Goal: Task Accomplishment & Management: Use online tool/utility

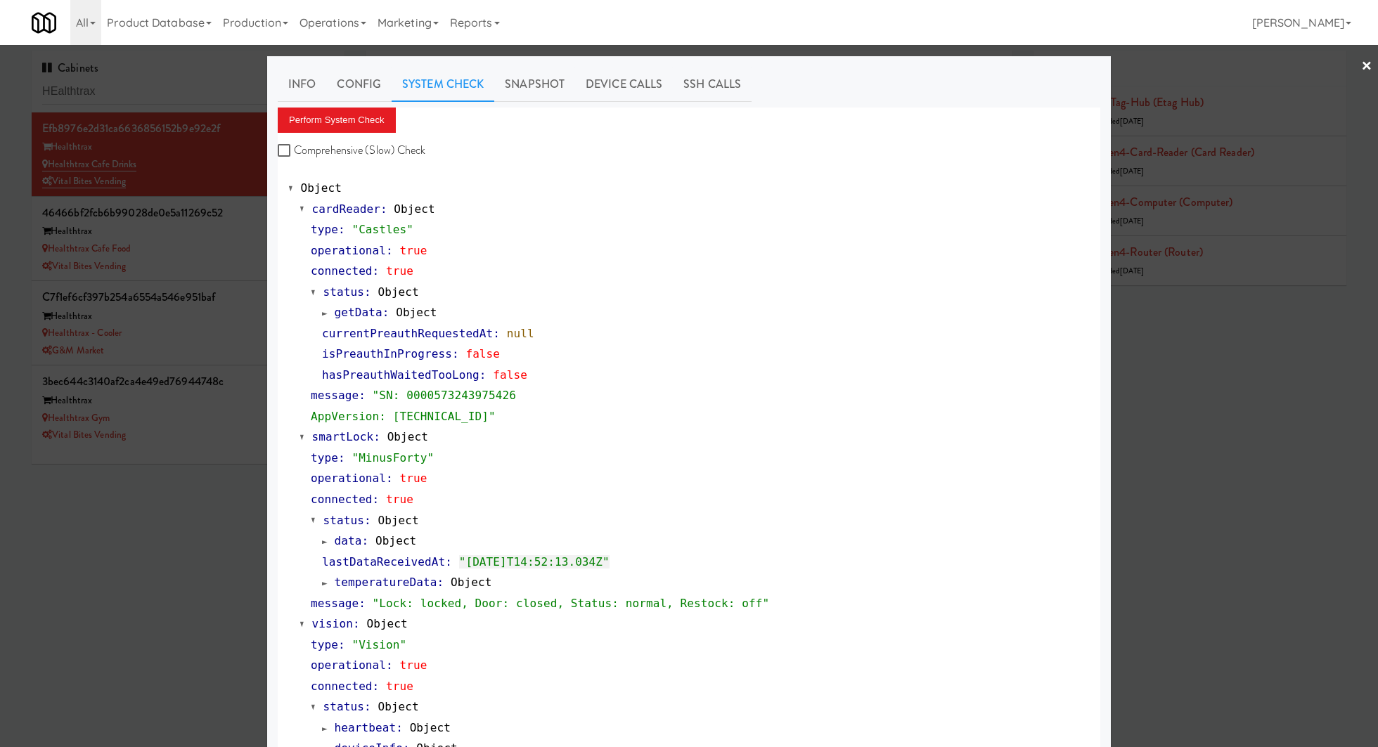
click at [175, 97] on div at bounding box center [689, 373] width 1378 height 747
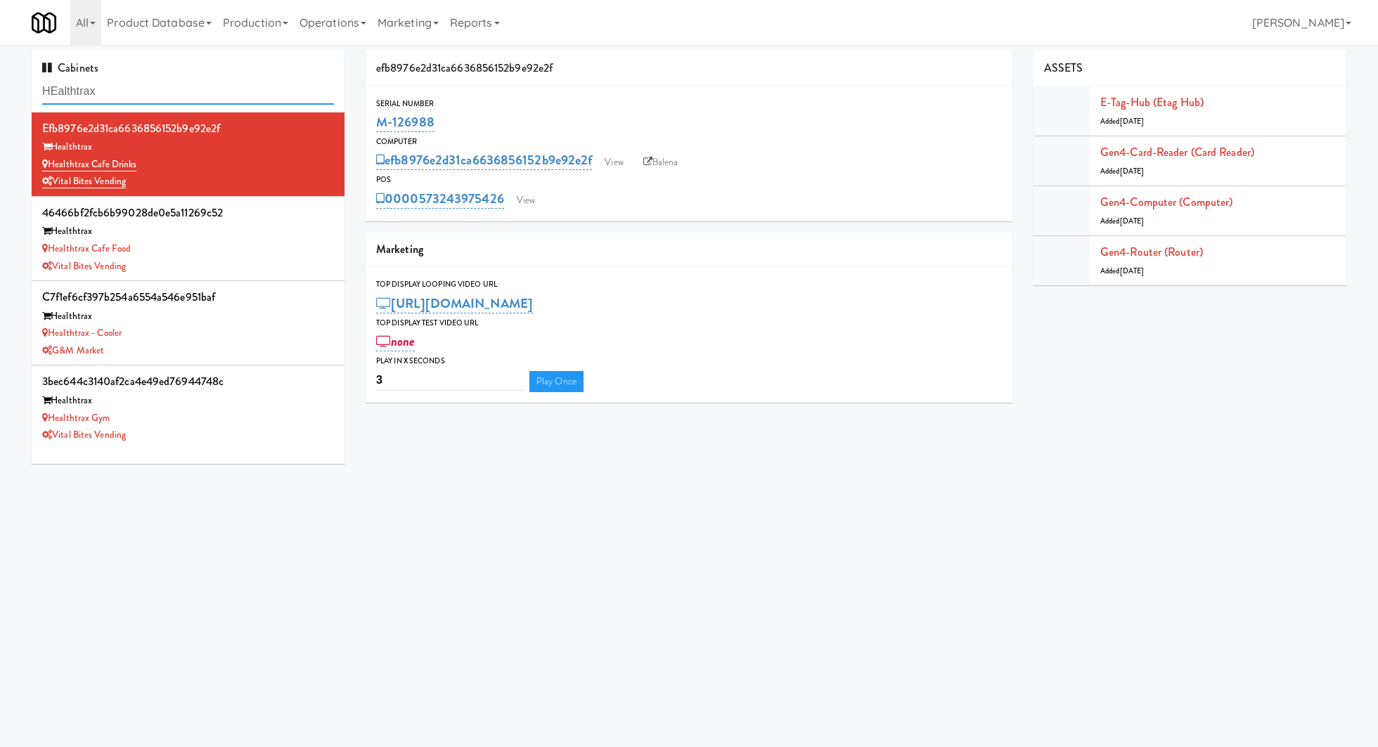
click at [175, 97] on input "HEalthtrax" at bounding box center [188, 92] width 292 height 26
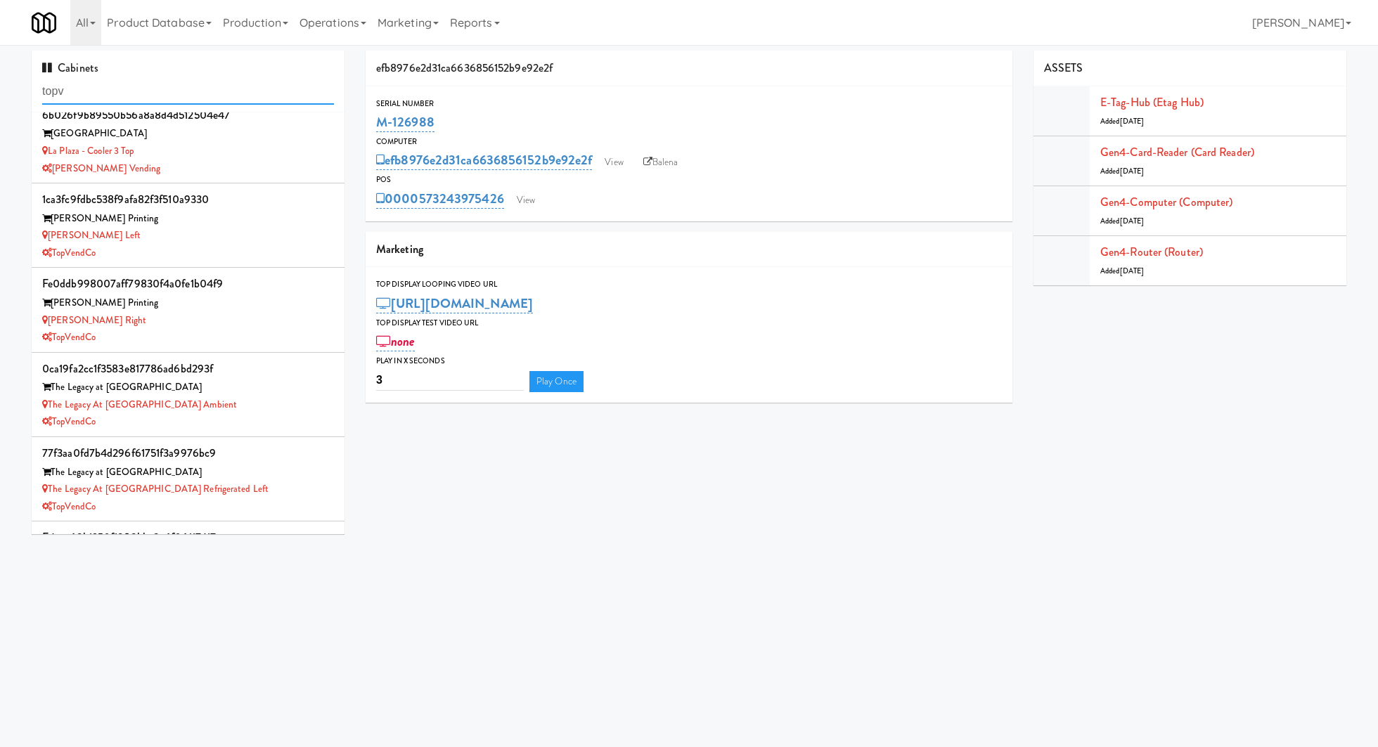
scroll to position [363, 0]
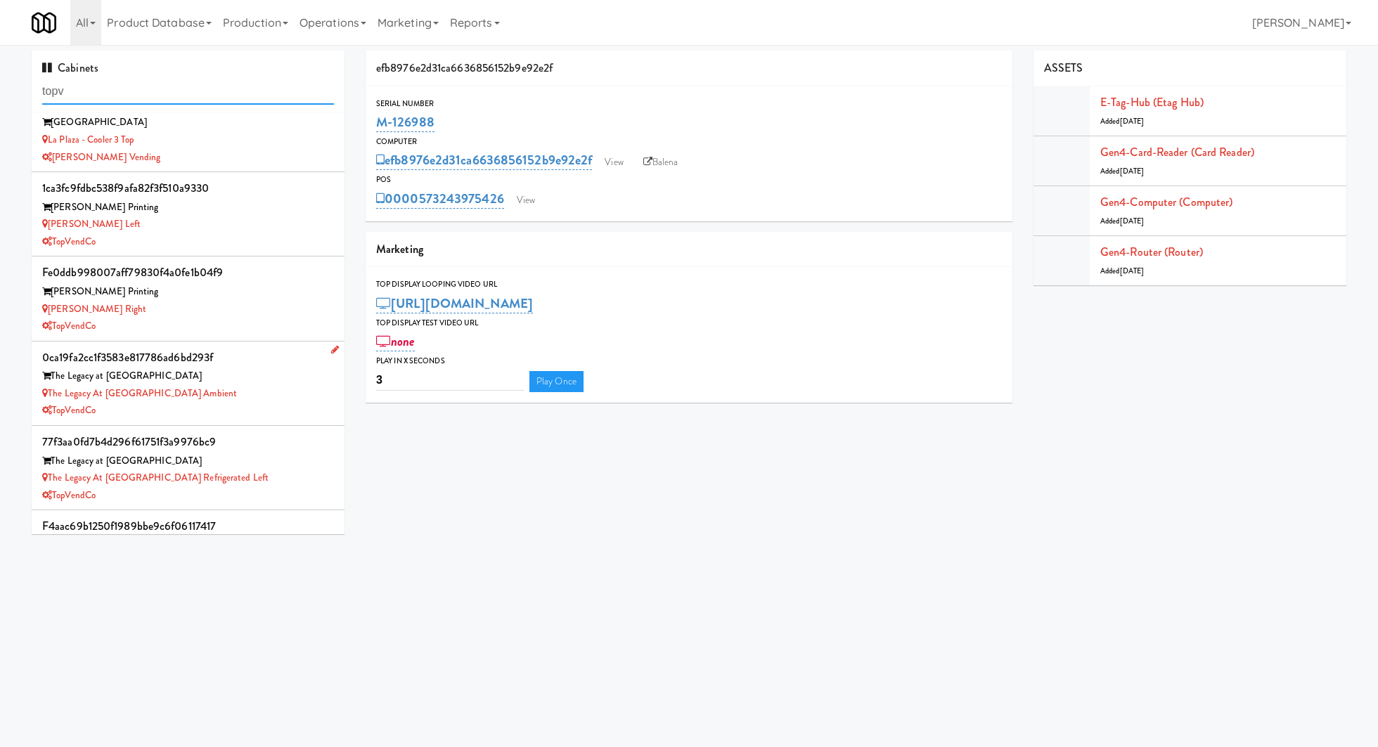
type input "topv"
click at [260, 387] on div "The Legacy at [GEOGRAPHIC_DATA] Ambient" at bounding box center [188, 394] width 292 height 18
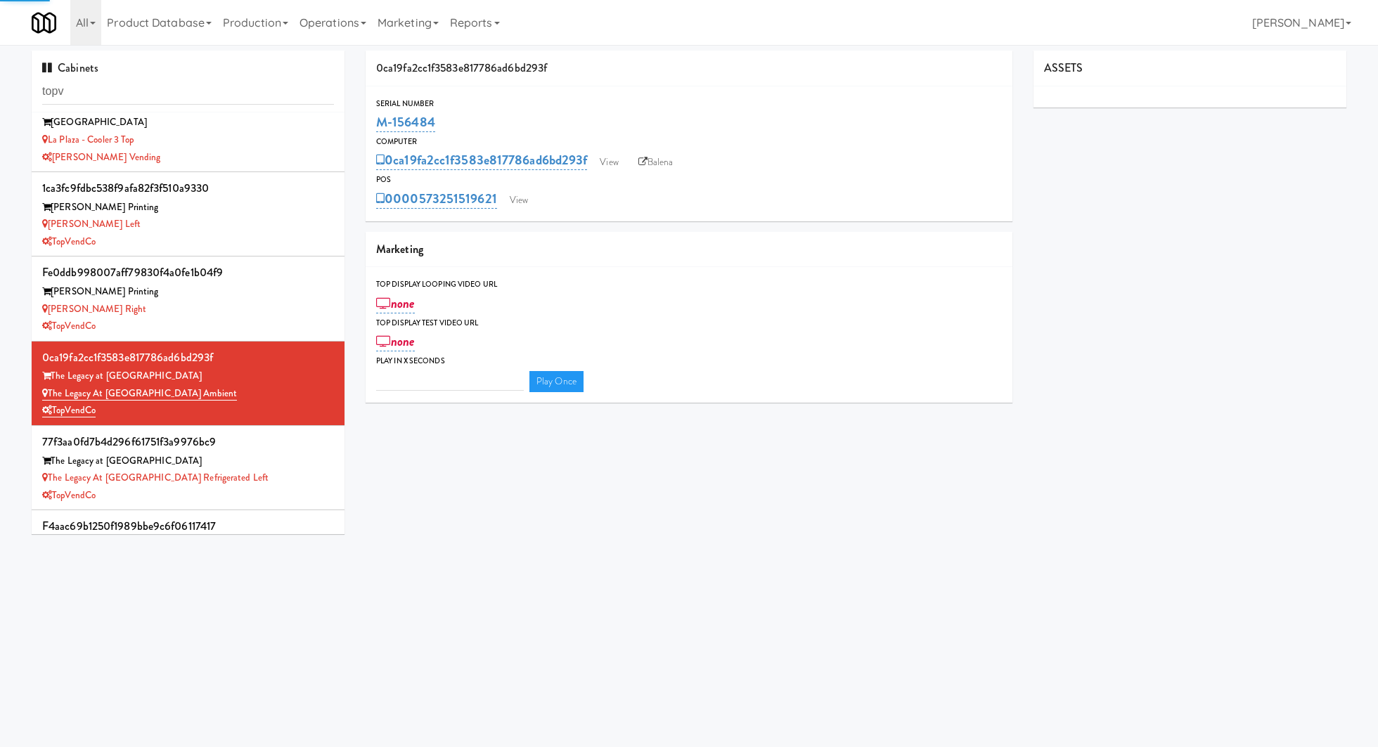
type input "3"
click at [284, 461] on div "The Legacy at [GEOGRAPHIC_DATA]" at bounding box center [188, 462] width 292 height 18
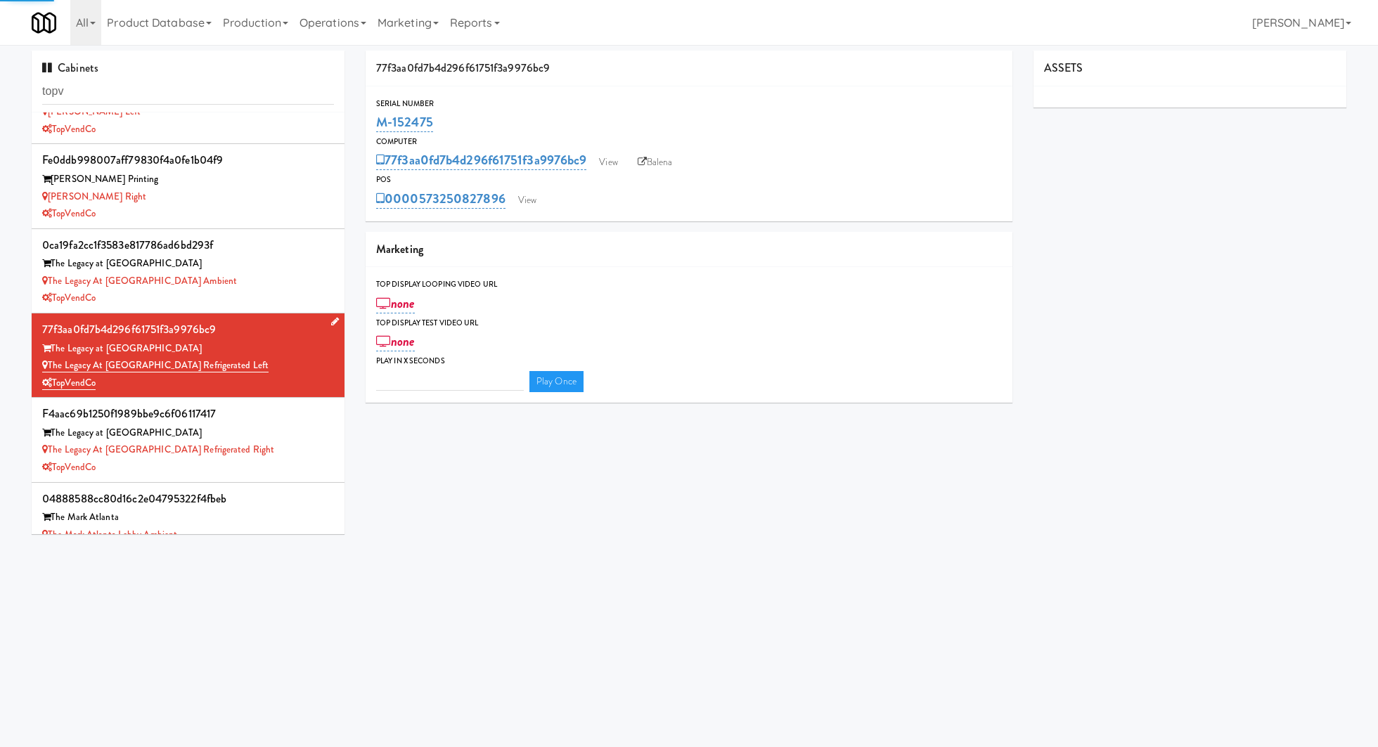
scroll to position [476, 0]
type input "3"
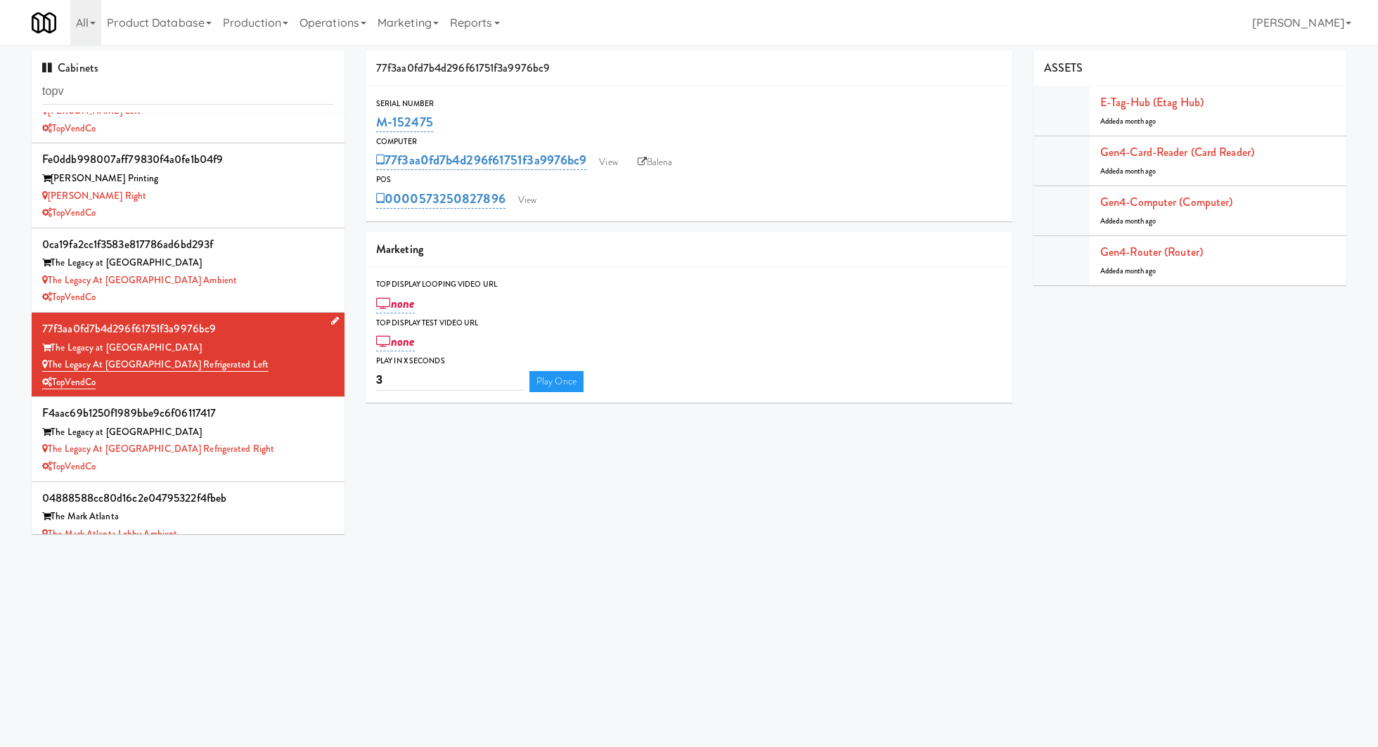
scroll to position [519, 0]
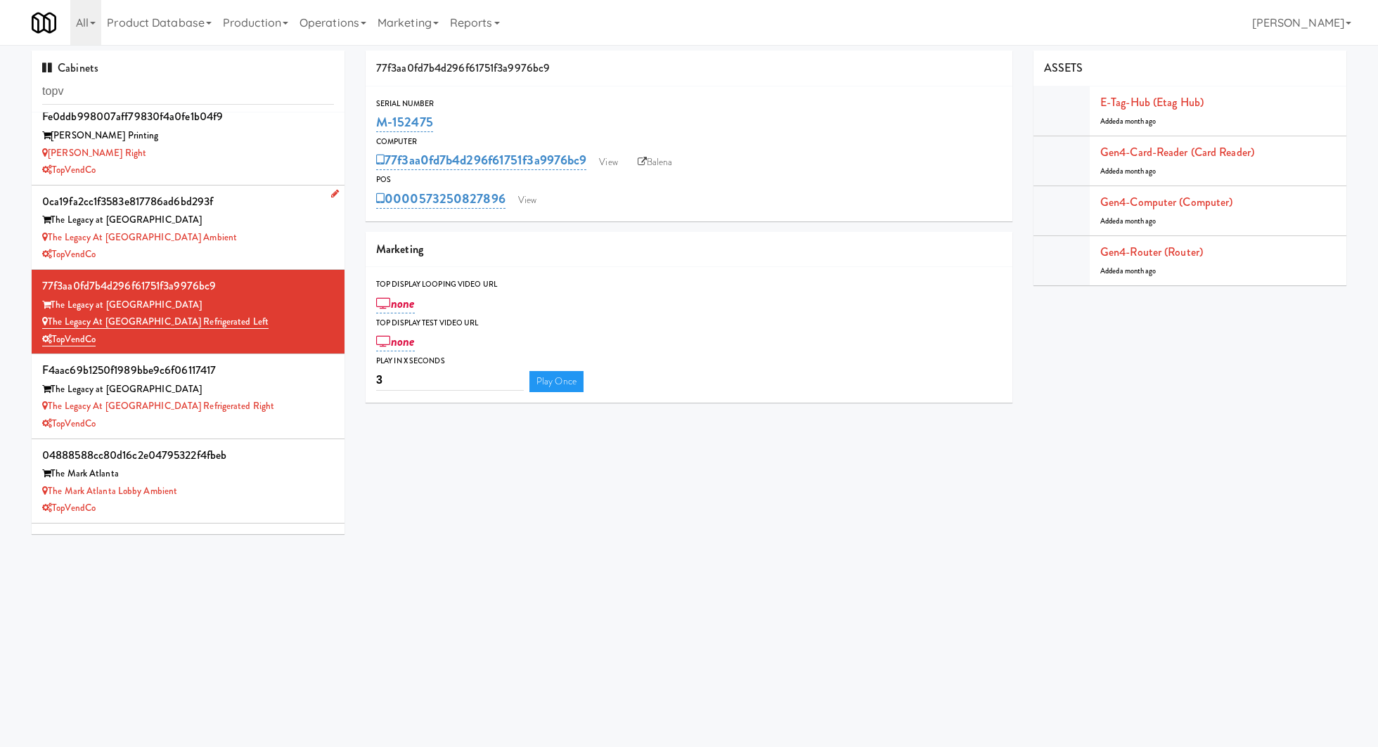
click at [273, 250] on div "TopVendCo" at bounding box center [188, 255] width 292 height 18
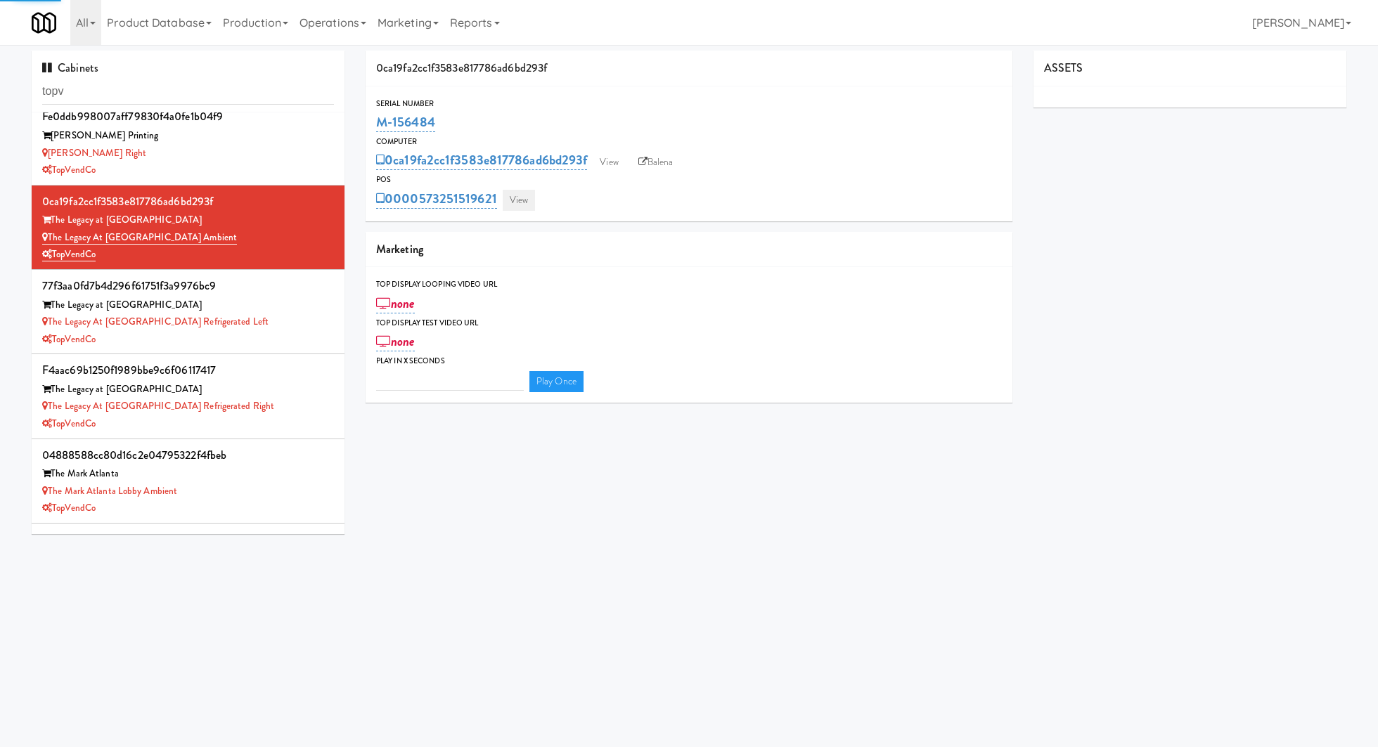
type input "3"
click at [515, 200] on link "View" at bounding box center [519, 200] width 32 height 21
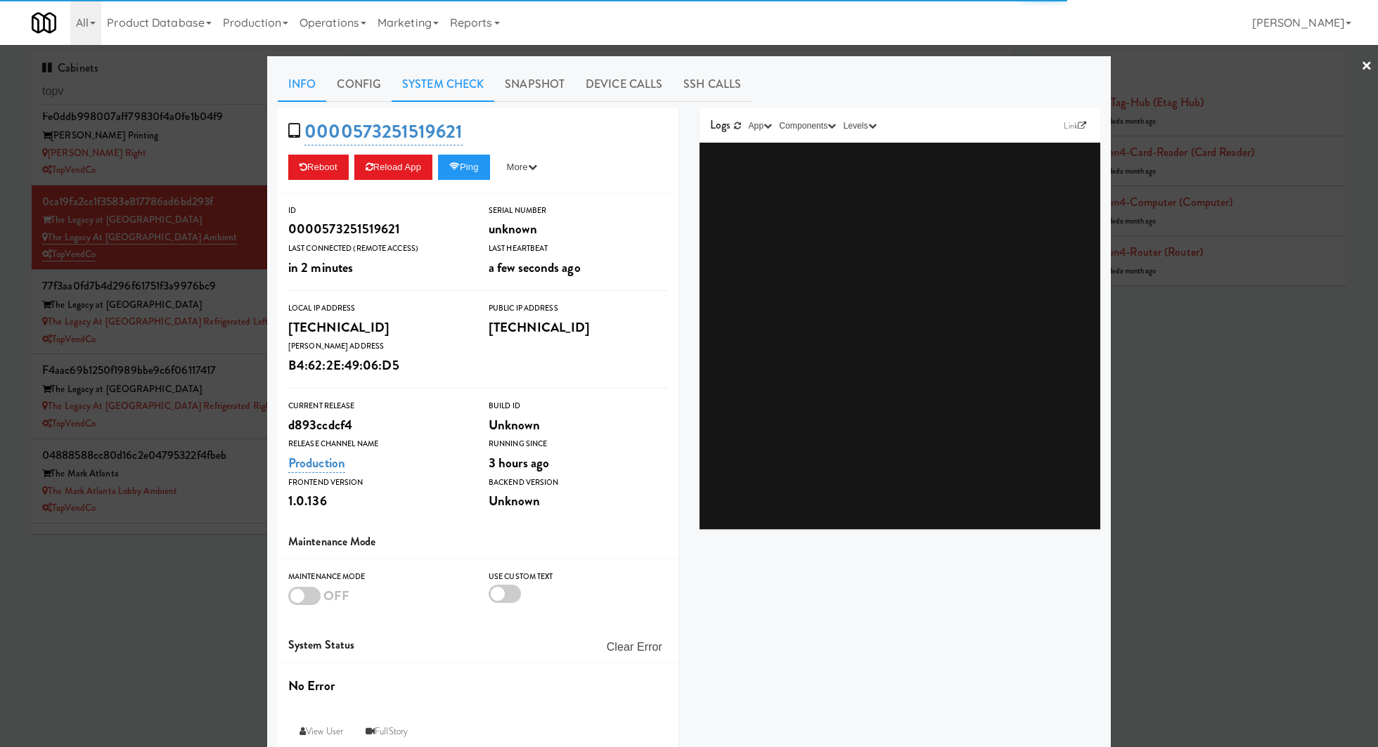
click at [420, 91] on link "System Check" at bounding box center [443, 84] width 103 height 35
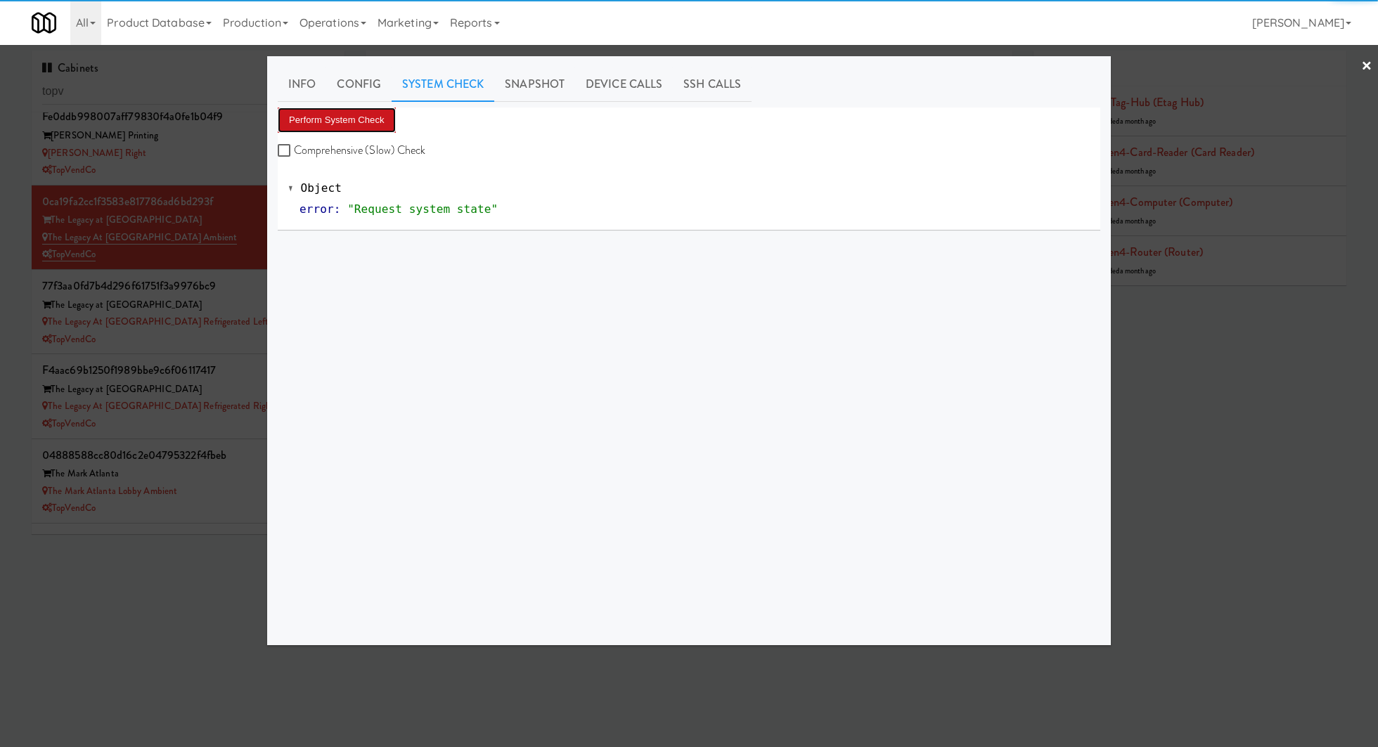
click at [381, 115] on button "Perform System Check" at bounding box center [337, 120] width 118 height 25
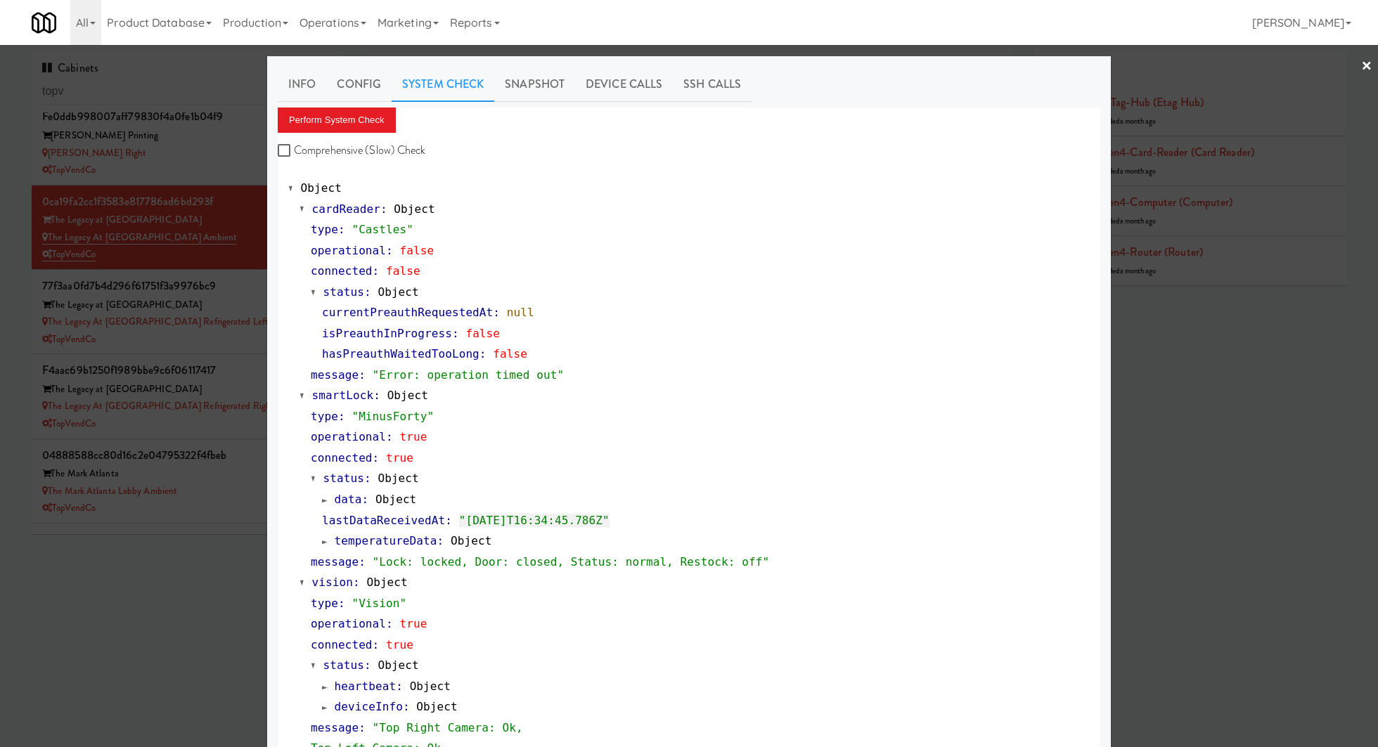
click at [242, 245] on div at bounding box center [689, 373] width 1378 height 747
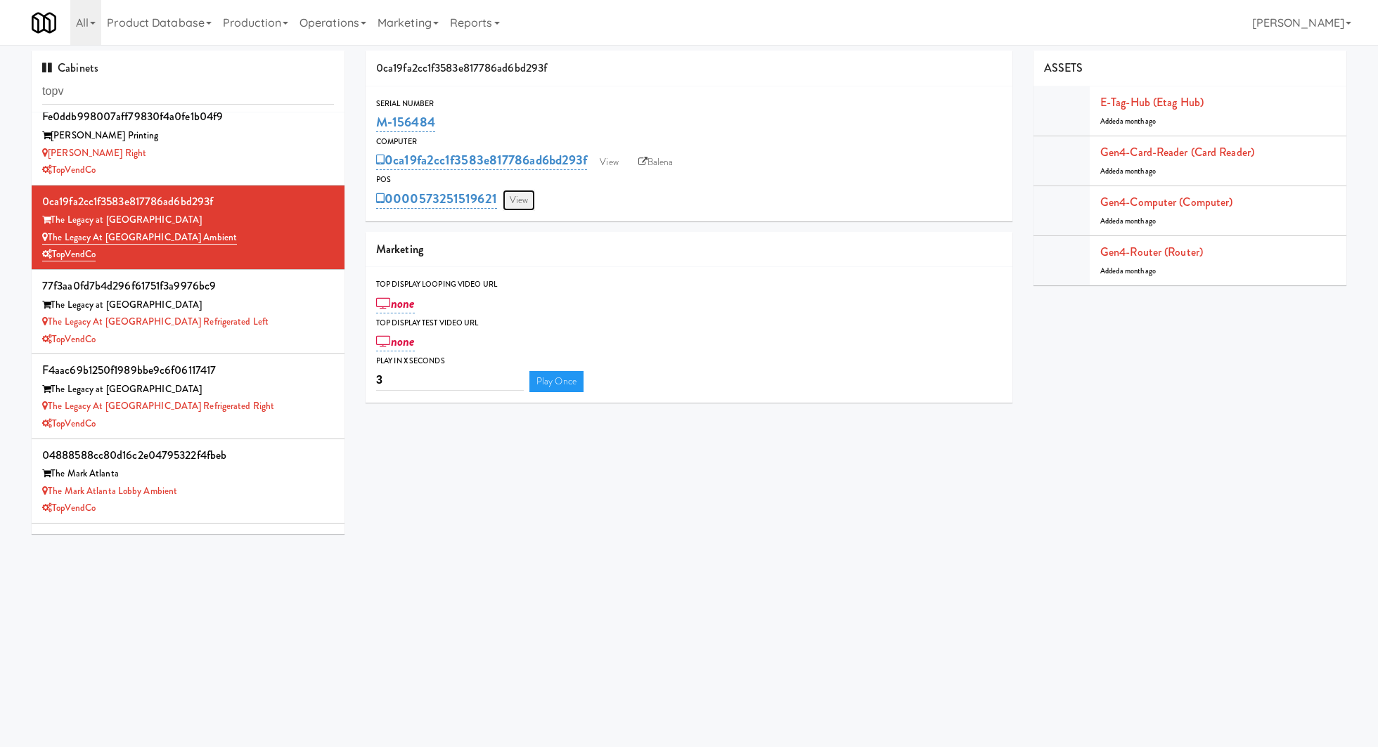
click at [515, 203] on link "View" at bounding box center [519, 200] width 32 height 21
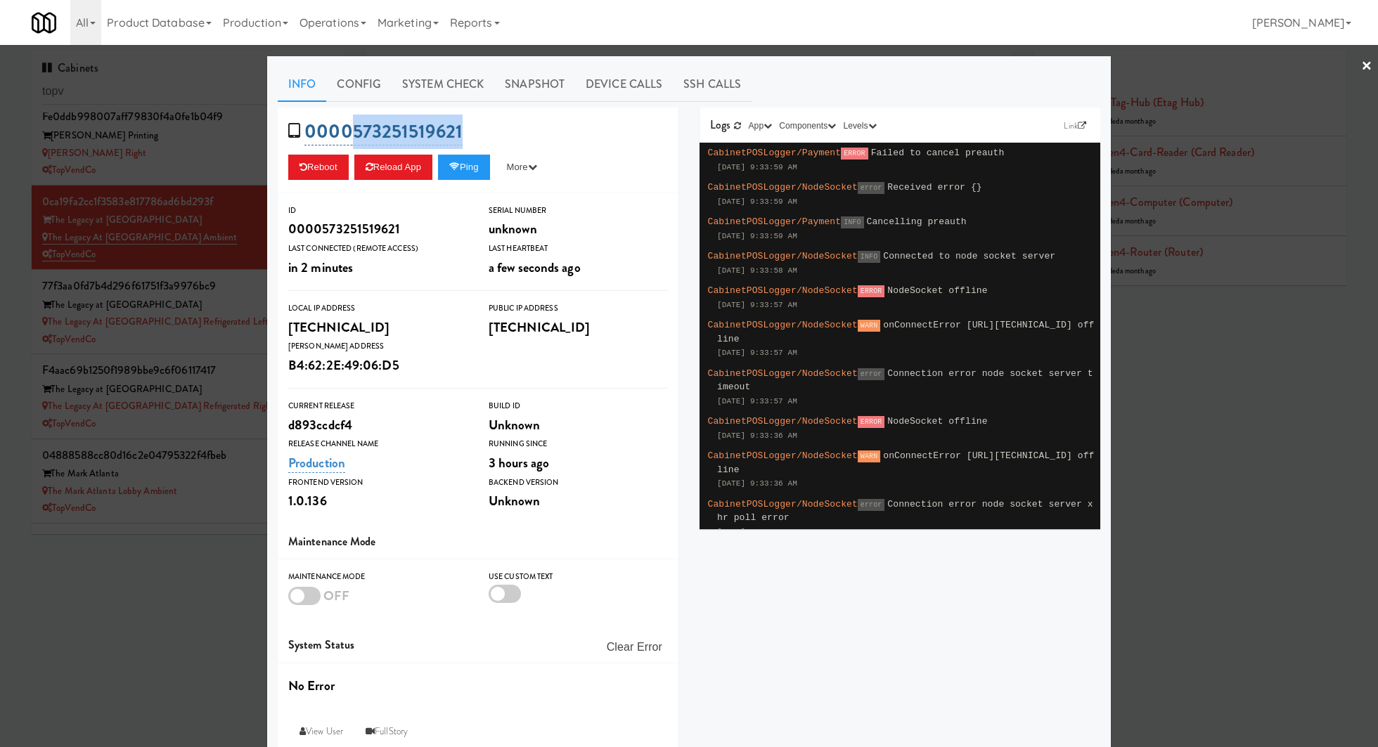
drag, startPoint x: 489, startPoint y: 139, endPoint x: 356, endPoint y: 136, distance: 133.6
click at [356, 136] on div "0000573251519621 Reboot Reload App Ping More Ping Server Restart Server Force R…" at bounding box center [478, 151] width 401 height 86
copy link "573251519621"
click at [391, 173] on button "Reload App" at bounding box center [393, 167] width 78 height 25
click at [228, 245] on div at bounding box center [689, 373] width 1378 height 747
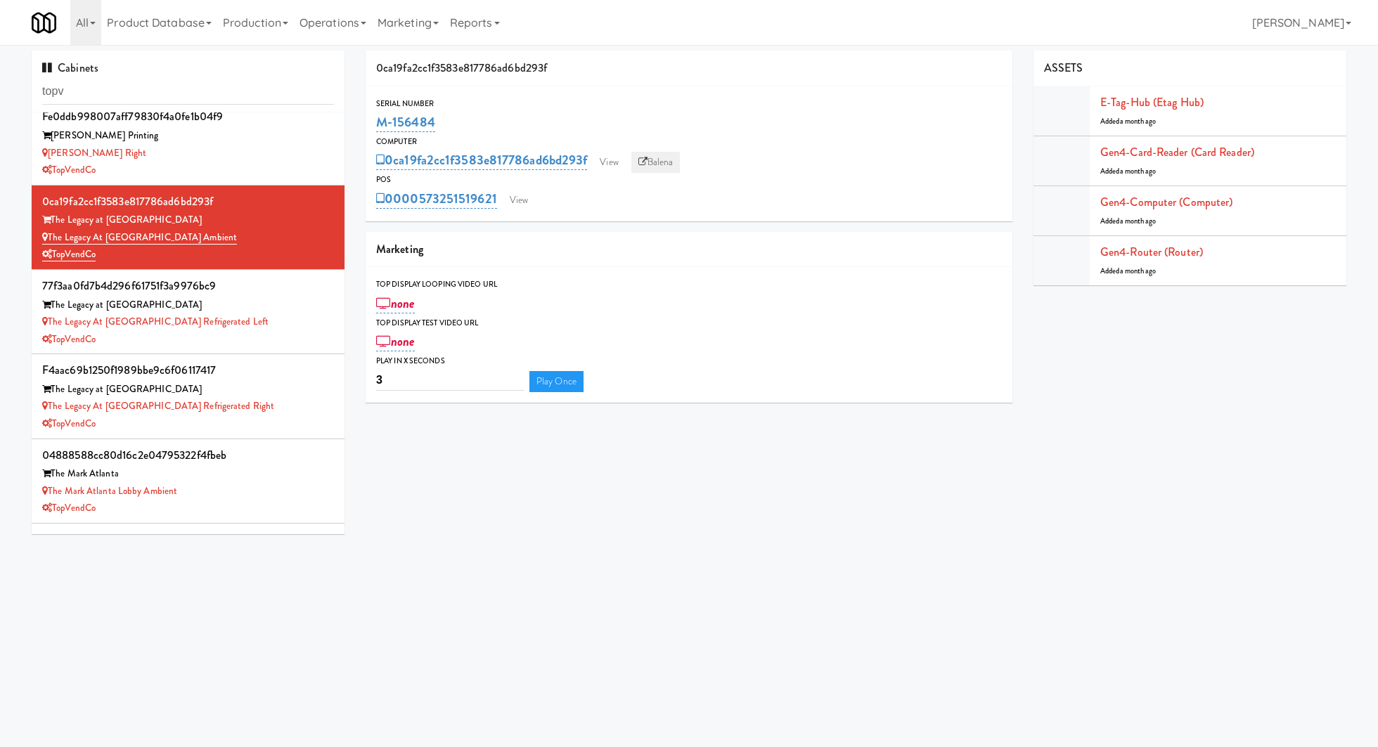
click at [658, 165] on link "Balena" at bounding box center [655, 162] width 49 height 21
click at [520, 191] on link "View" at bounding box center [519, 200] width 32 height 21
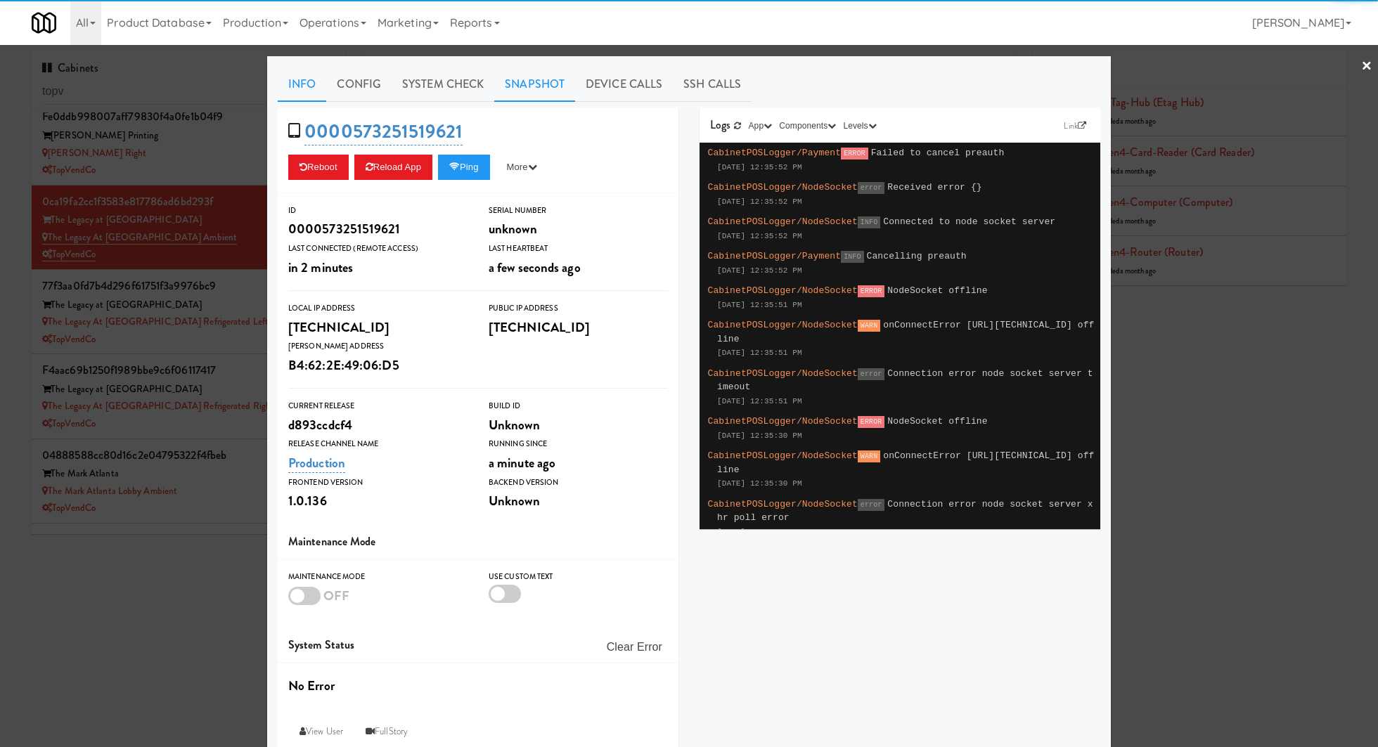
click at [549, 89] on link "Snapshot" at bounding box center [534, 84] width 81 height 35
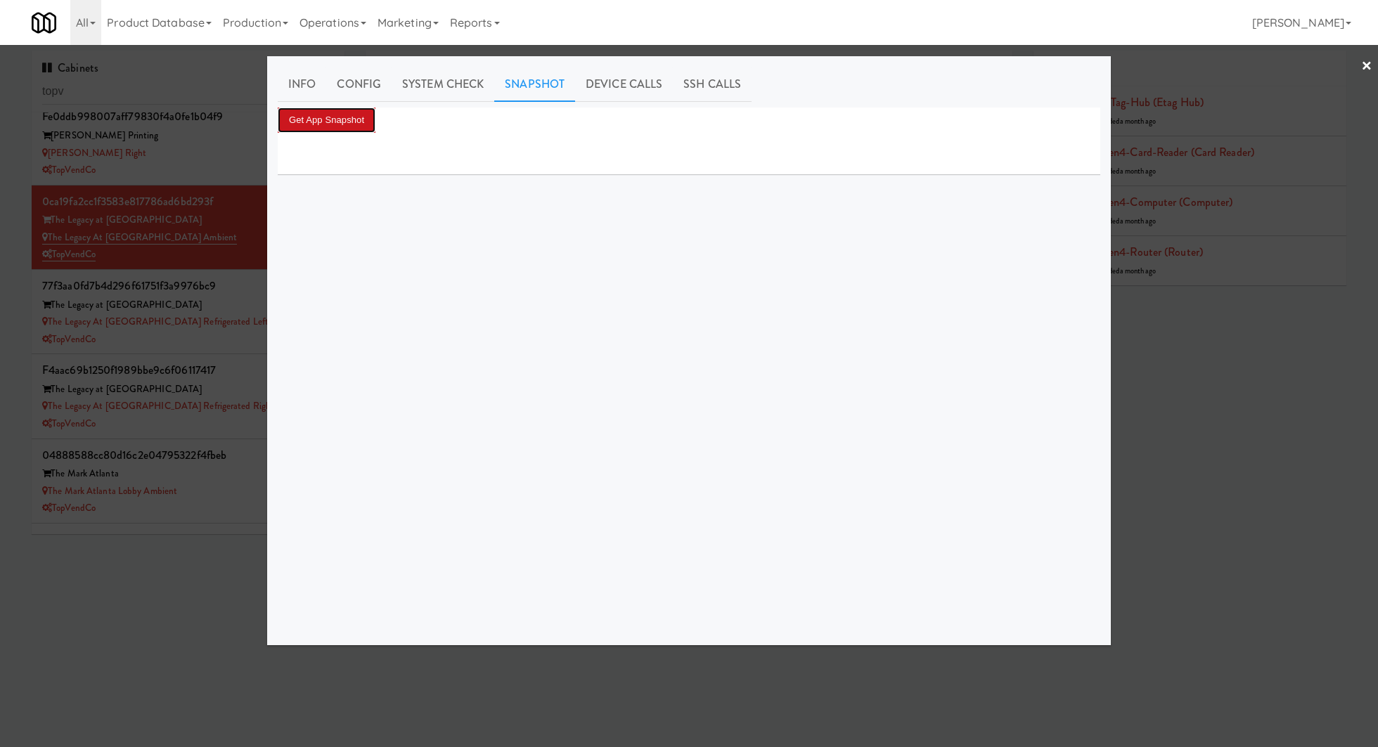
click at [372, 115] on button "Get App Snapshot" at bounding box center [327, 120] width 98 height 25
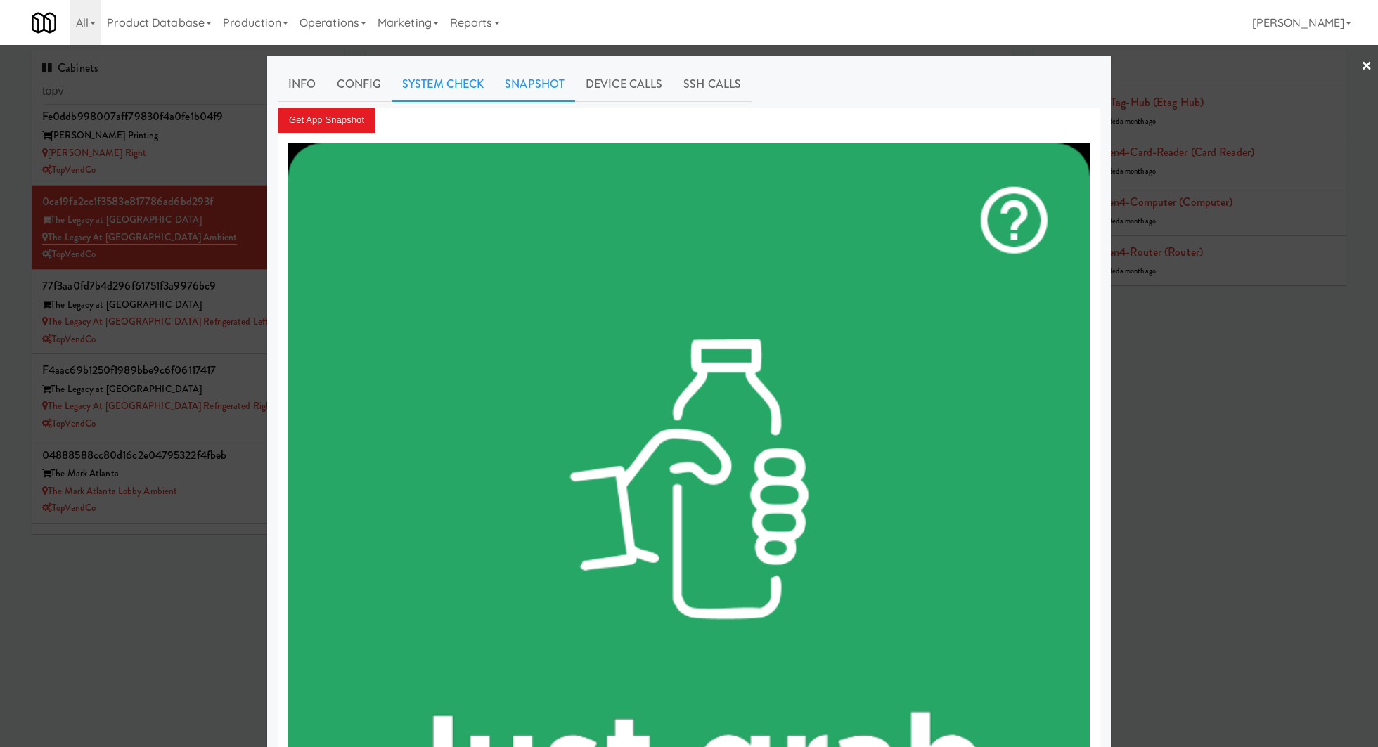
click at [400, 87] on link "System Check" at bounding box center [443, 84] width 103 height 35
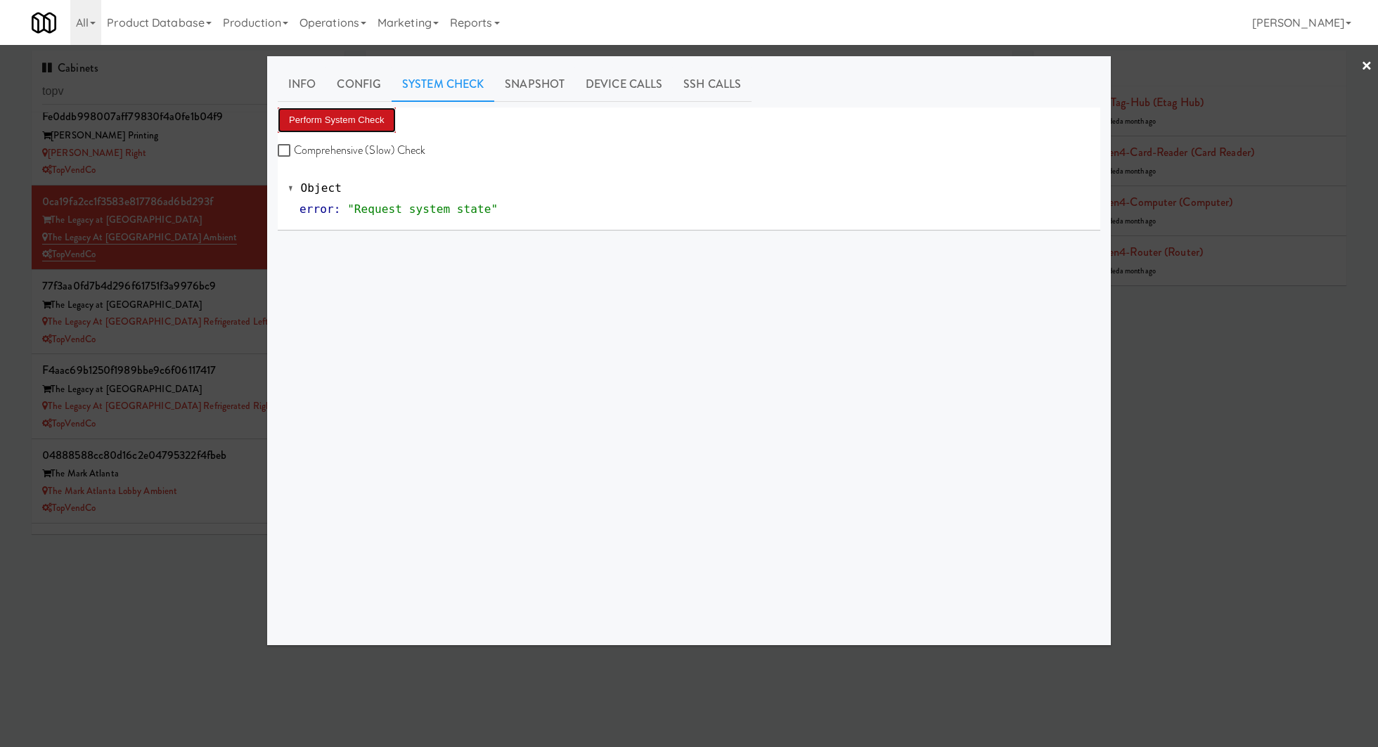
click at [368, 117] on button "Perform System Check" at bounding box center [337, 120] width 118 height 25
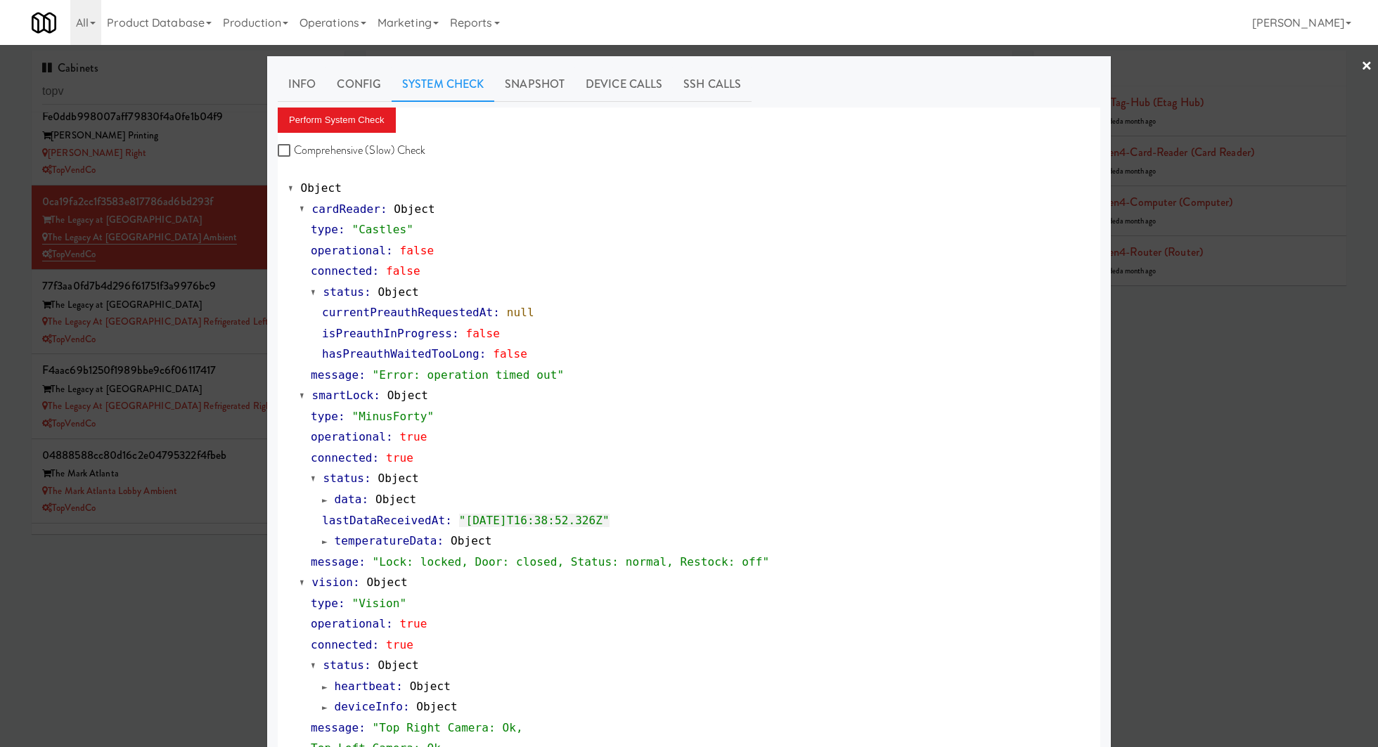
click at [241, 244] on div at bounding box center [689, 373] width 1378 height 747
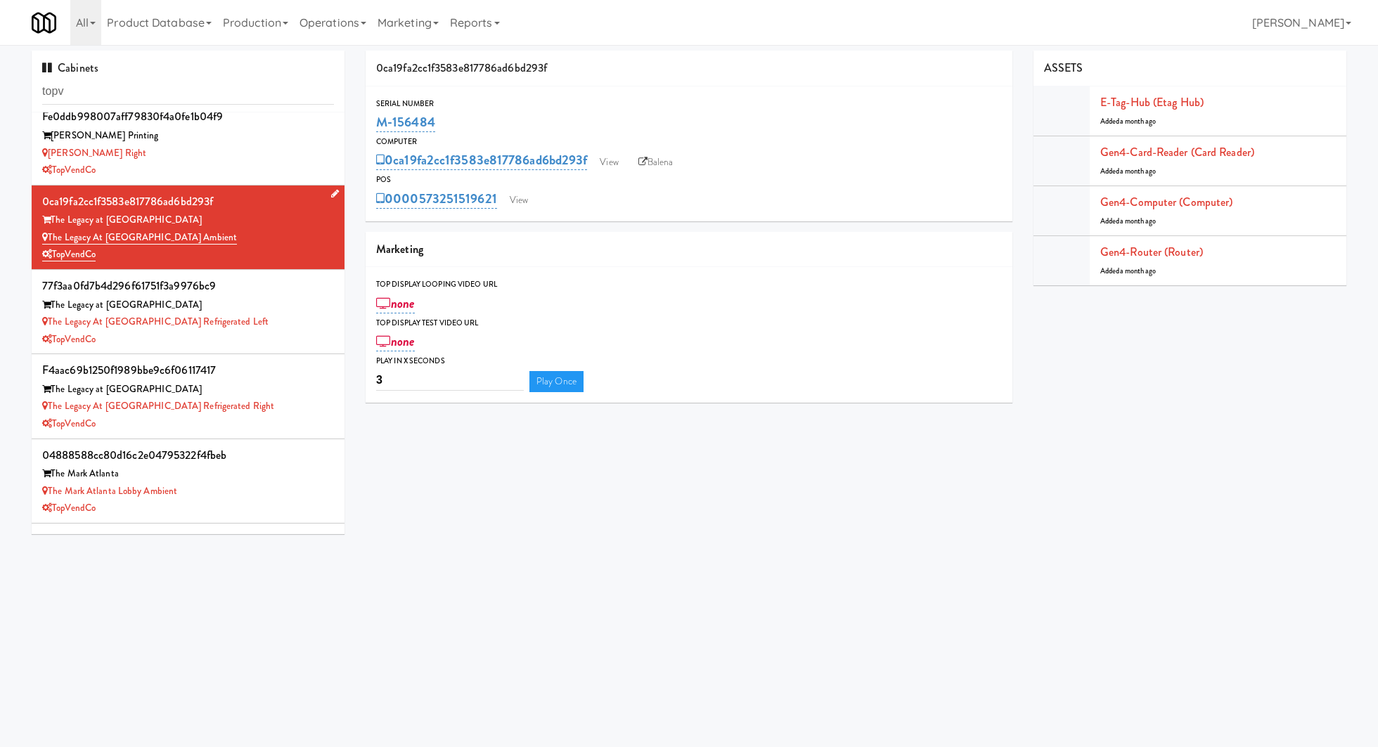
drag, startPoint x: 236, startPoint y: 245, endPoint x: 53, endPoint y: 238, distance: 183.0
click at [53, 238] on div "0ca19fa2cc1f3583e817786ad6bd293f The Legacy at Centennial The Legacy at Centenn…" at bounding box center [188, 227] width 292 height 72
click at [226, 240] on div "The Legacy at [GEOGRAPHIC_DATA] Ambient" at bounding box center [188, 238] width 292 height 18
drag, startPoint x: 220, startPoint y: 237, endPoint x: 50, endPoint y: 240, distance: 170.2
click at [50, 240] on div "The Legacy at [GEOGRAPHIC_DATA] Ambient" at bounding box center [188, 238] width 292 height 18
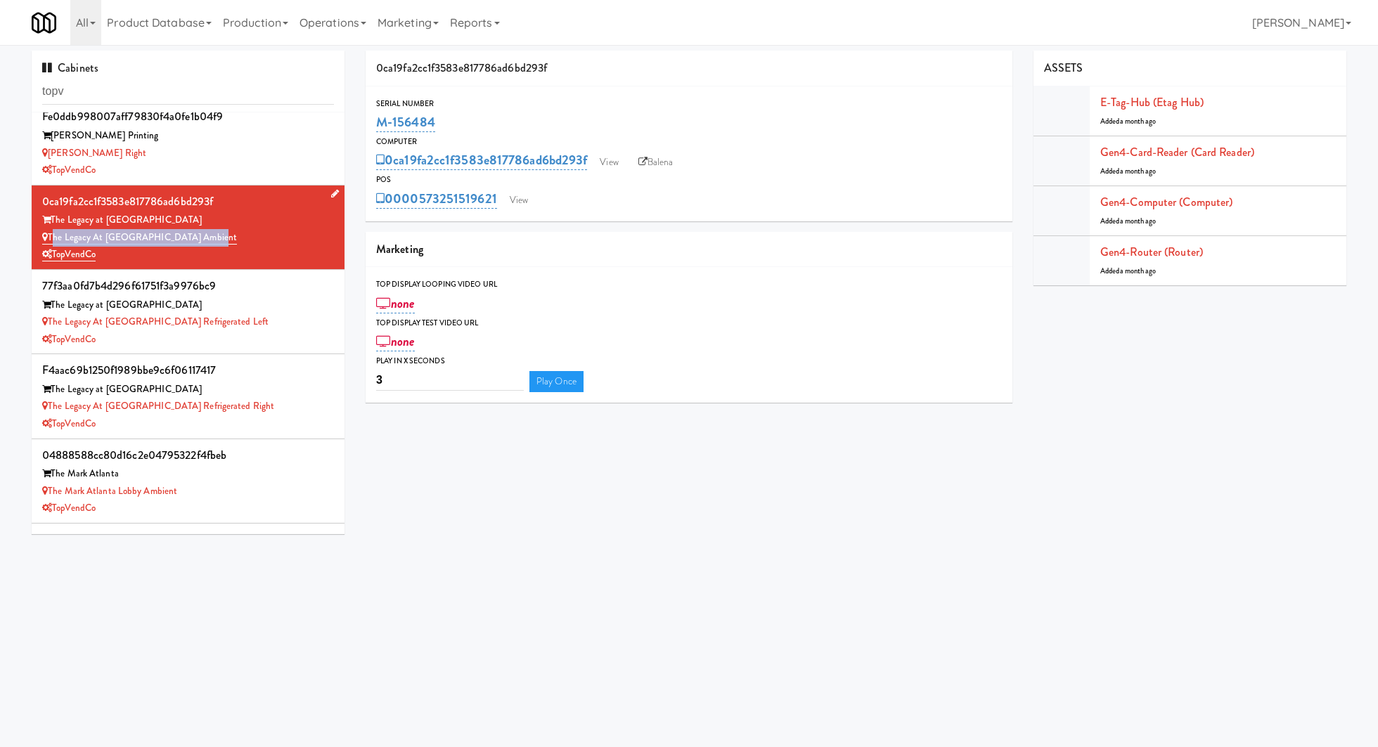
copy link "The Legacy at [GEOGRAPHIC_DATA] Ambient"
drag, startPoint x: 483, startPoint y: 109, endPoint x: 439, endPoint y: 132, distance: 49.4
click at [439, 132] on div "Serial Number M-156484" at bounding box center [689, 116] width 647 height 38
copy div "M-156484"
click at [609, 171] on link "View" at bounding box center [609, 162] width 32 height 21
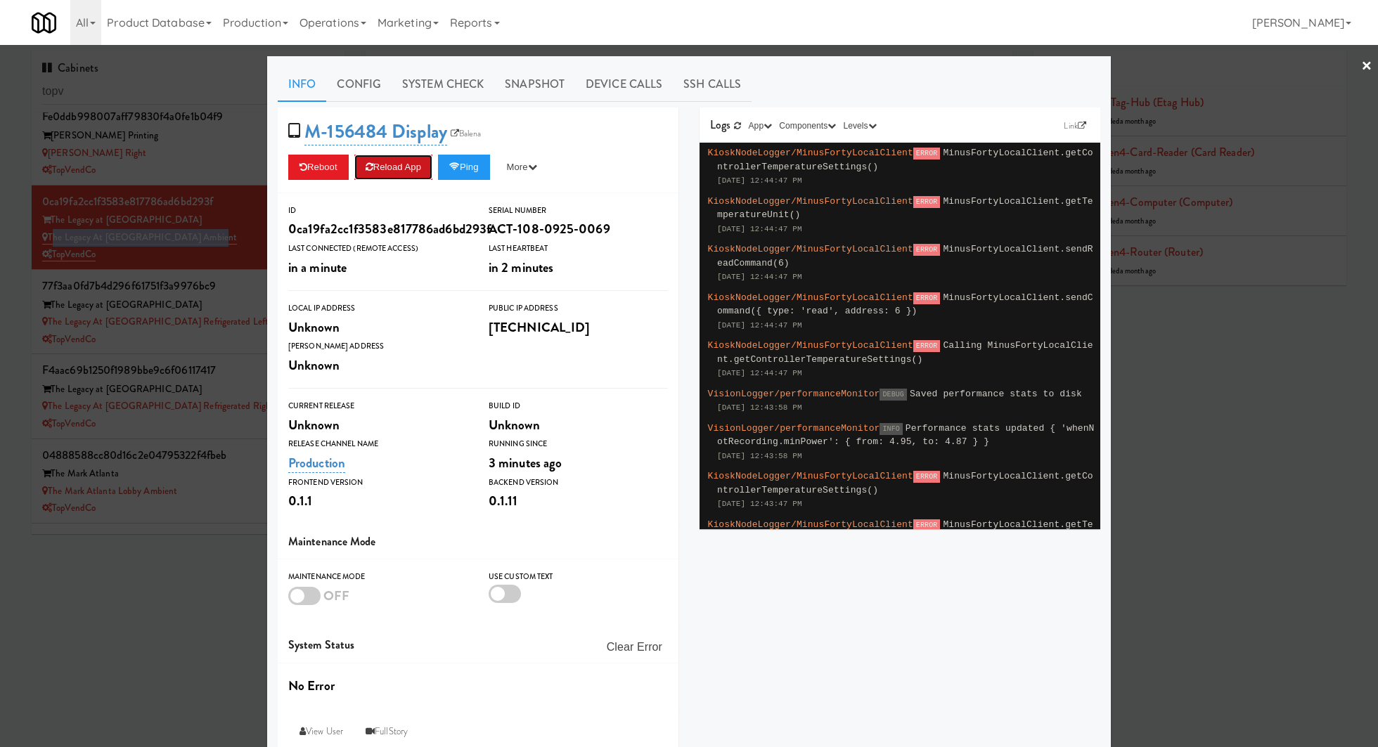
click at [417, 162] on button "Reload App" at bounding box center [393, 167] width 78 height 25
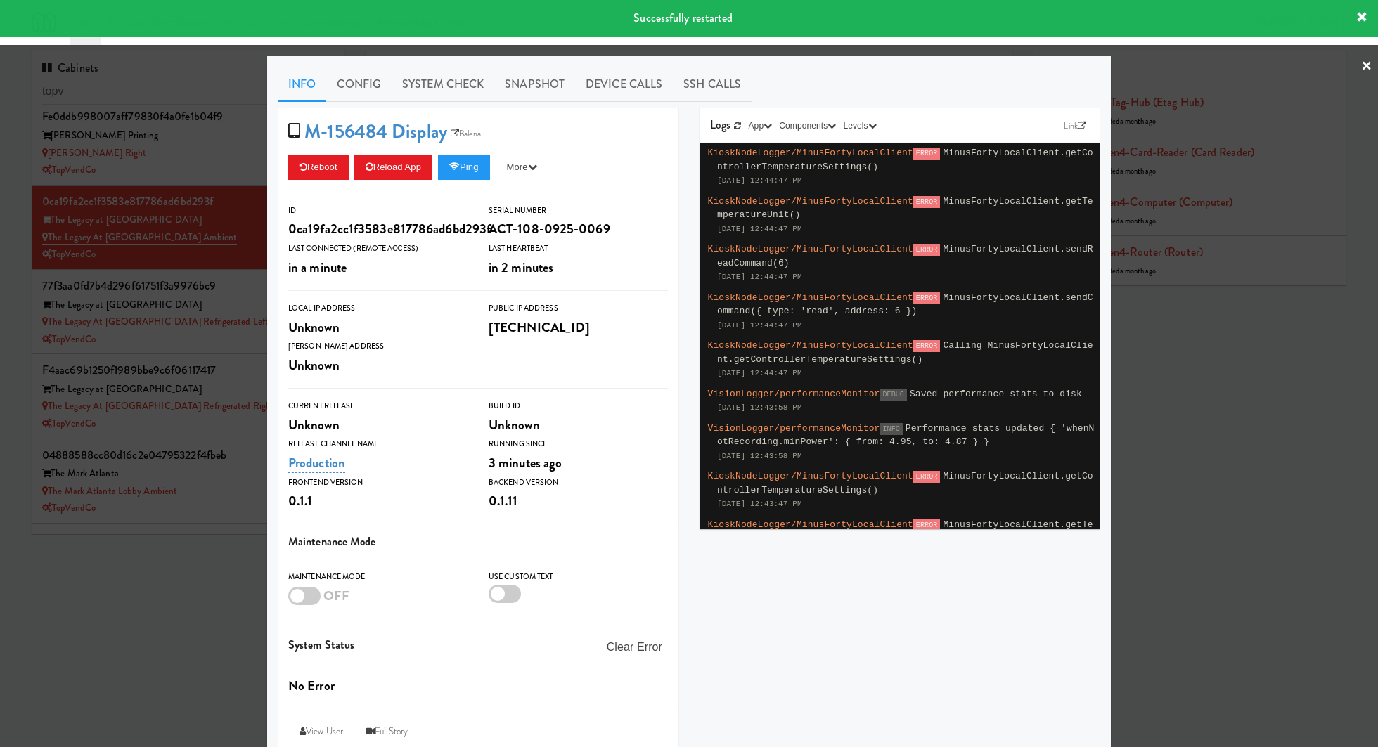
click at [244, 234] on div at bounding box center [689, 373] width 1378 height 747
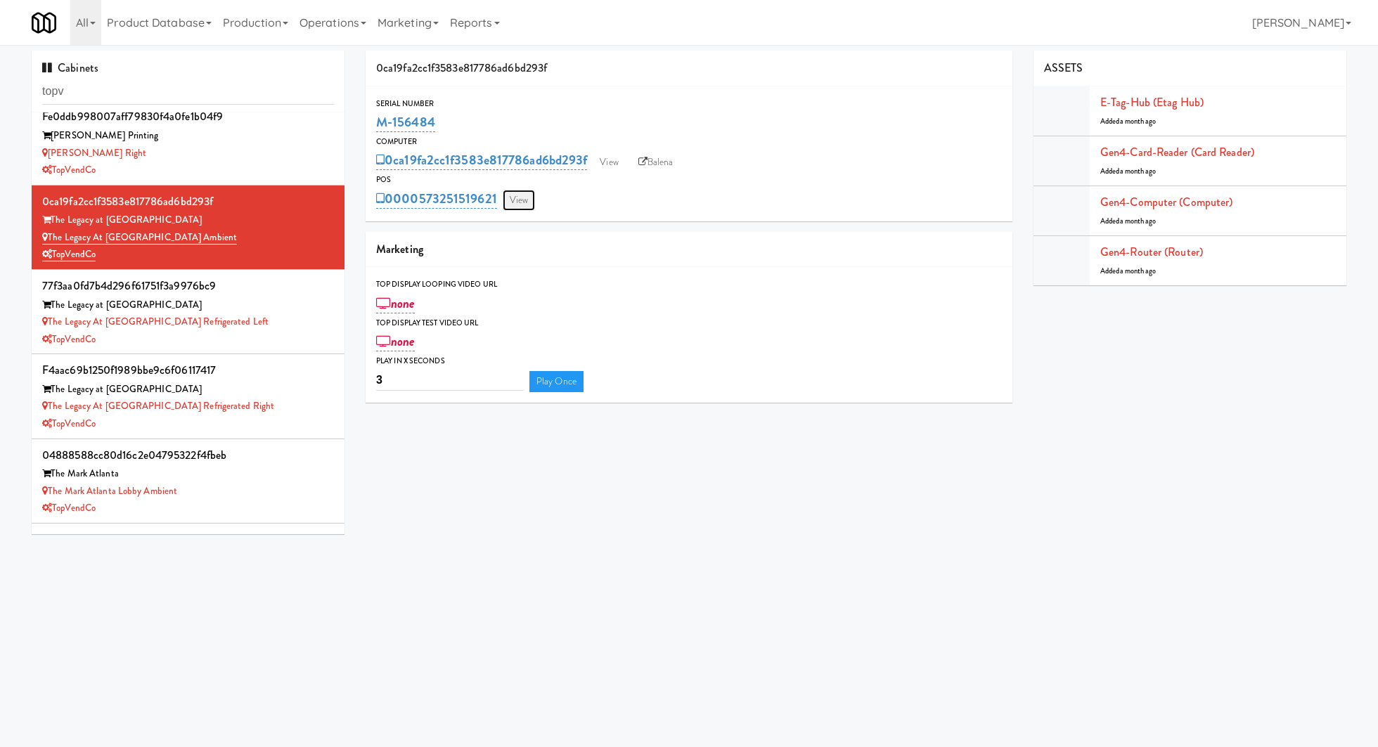
click at [513, 193] on link "View" at bounding box center [519, 200] width 32 height 21
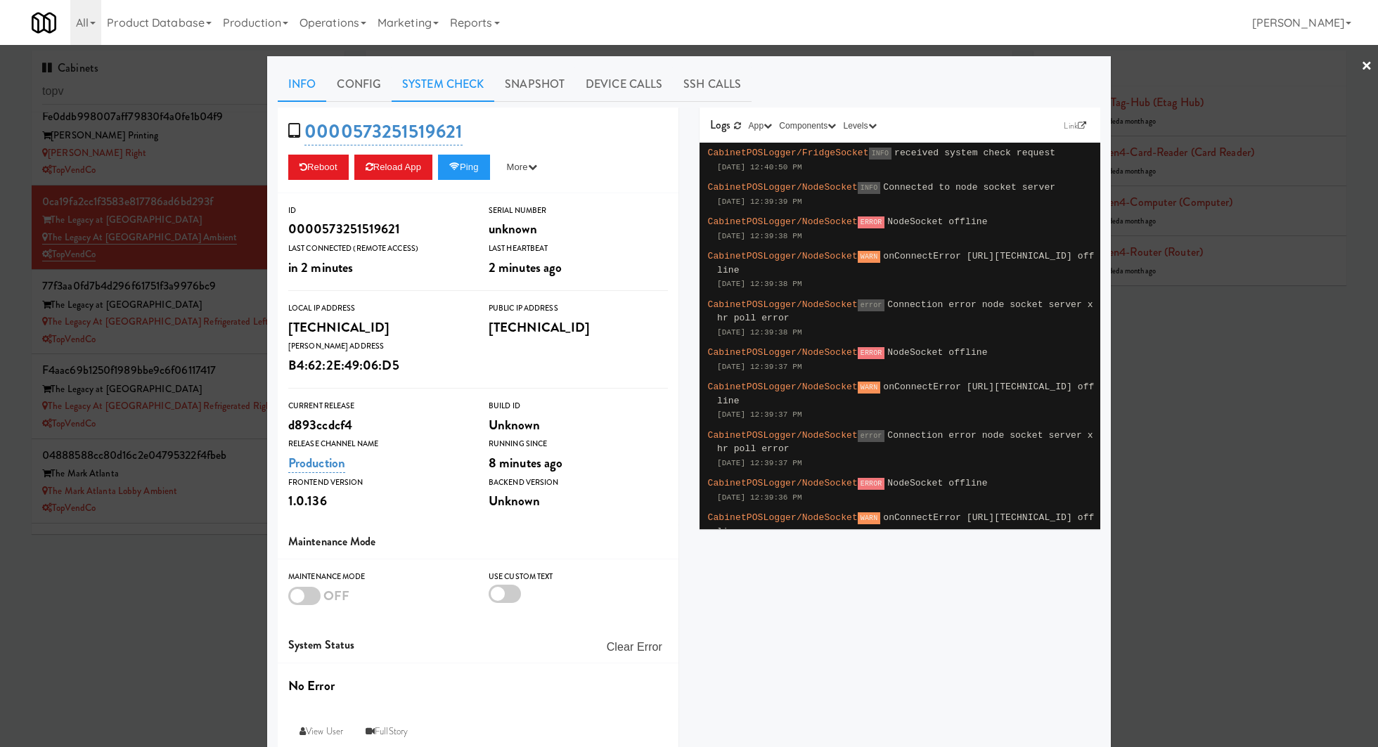
click at [424, 94] on link "System Check" at bounding box center [443, 84] width 103 height 35
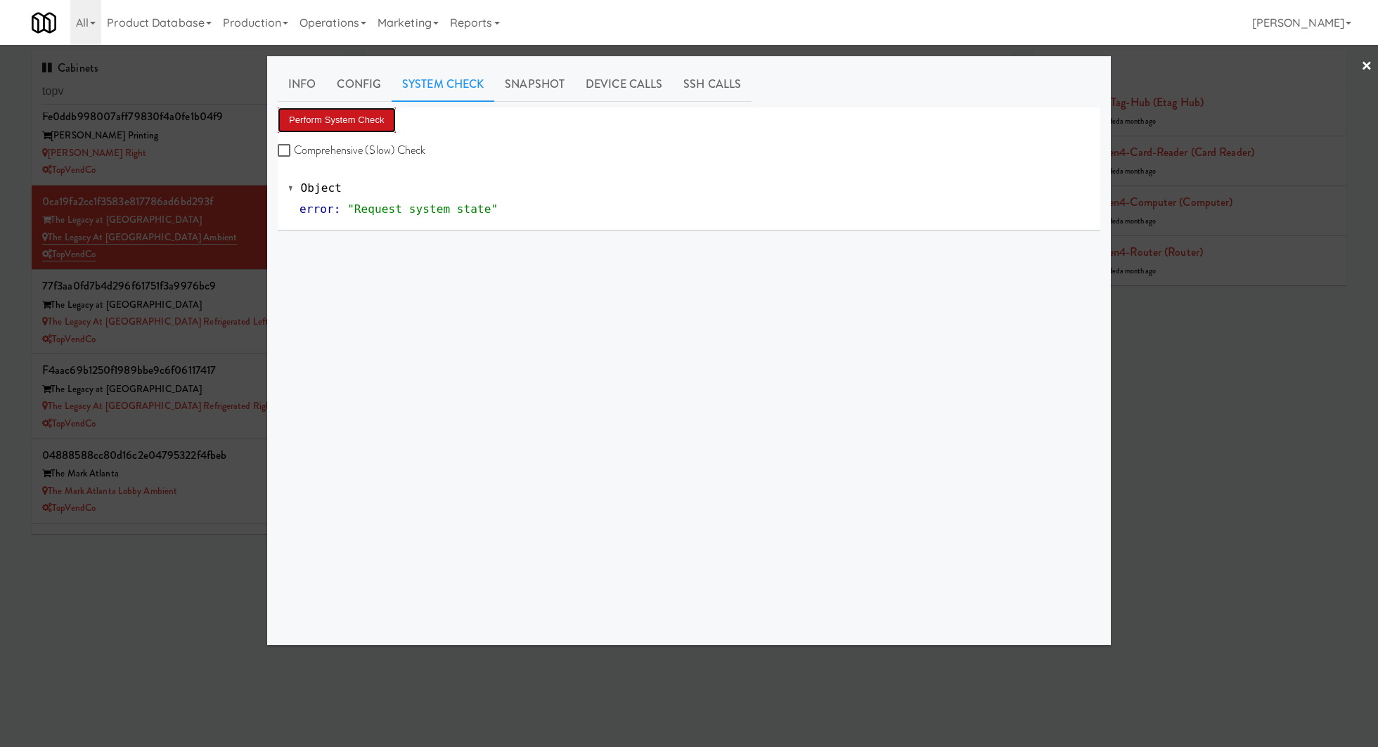
click at [376, 125] on button "Perform System Check" at bounding box center [337, 120] width 118 height 25
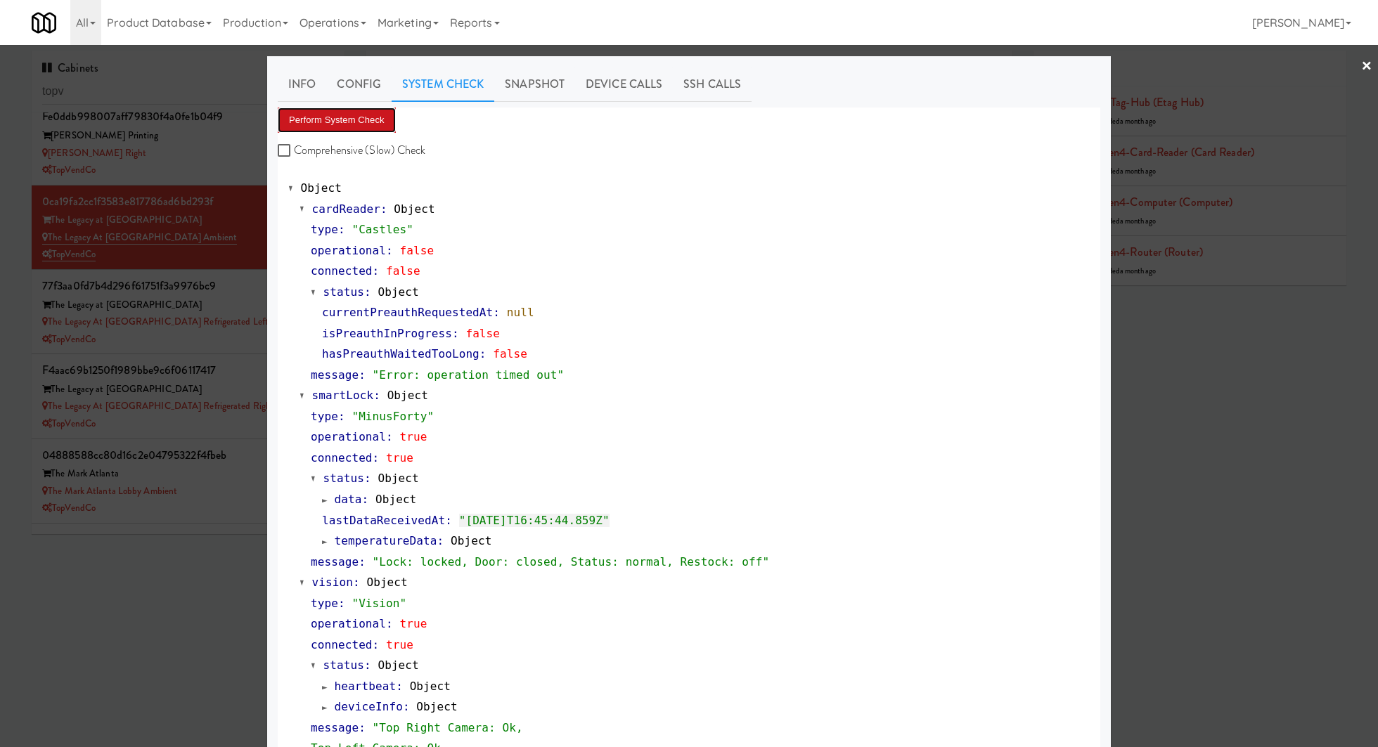
click at [367, 118] on button "Perform System Check" at bounding box center [337, 120] width 118 height 25
click at [224, 227] on div at bounding box center [689, 373] width 1378 height 747
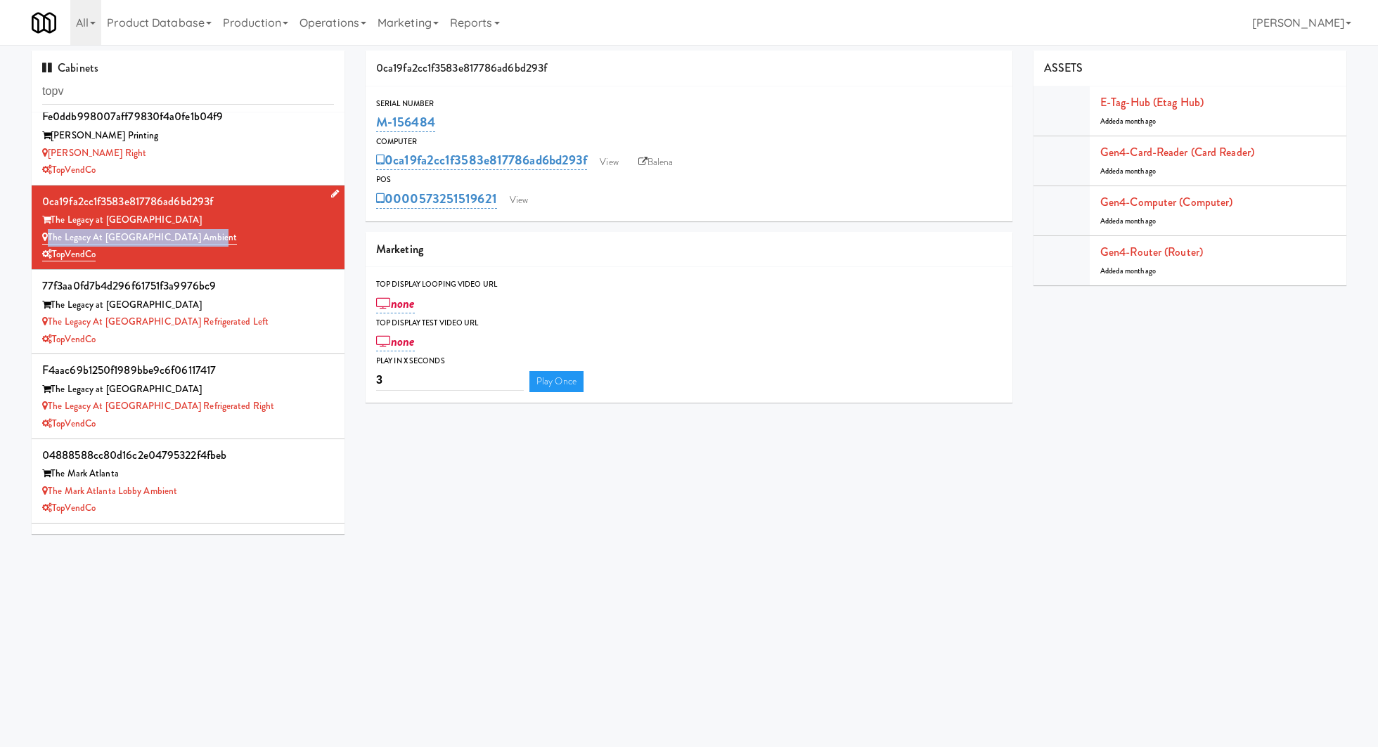
drag, startPoint x: 225, startPoint y: 241, endPoint x: 48, endPoint y: 235, distance: 177.3
click at [48, 235] on div "The Legacy at [GEOGRAPHIC_DATA] Ambient" at bounding box center [188, 238] width 292 height 18
copy link "The Legacy at [GEOGRAPHIC_DATA] Ambient"
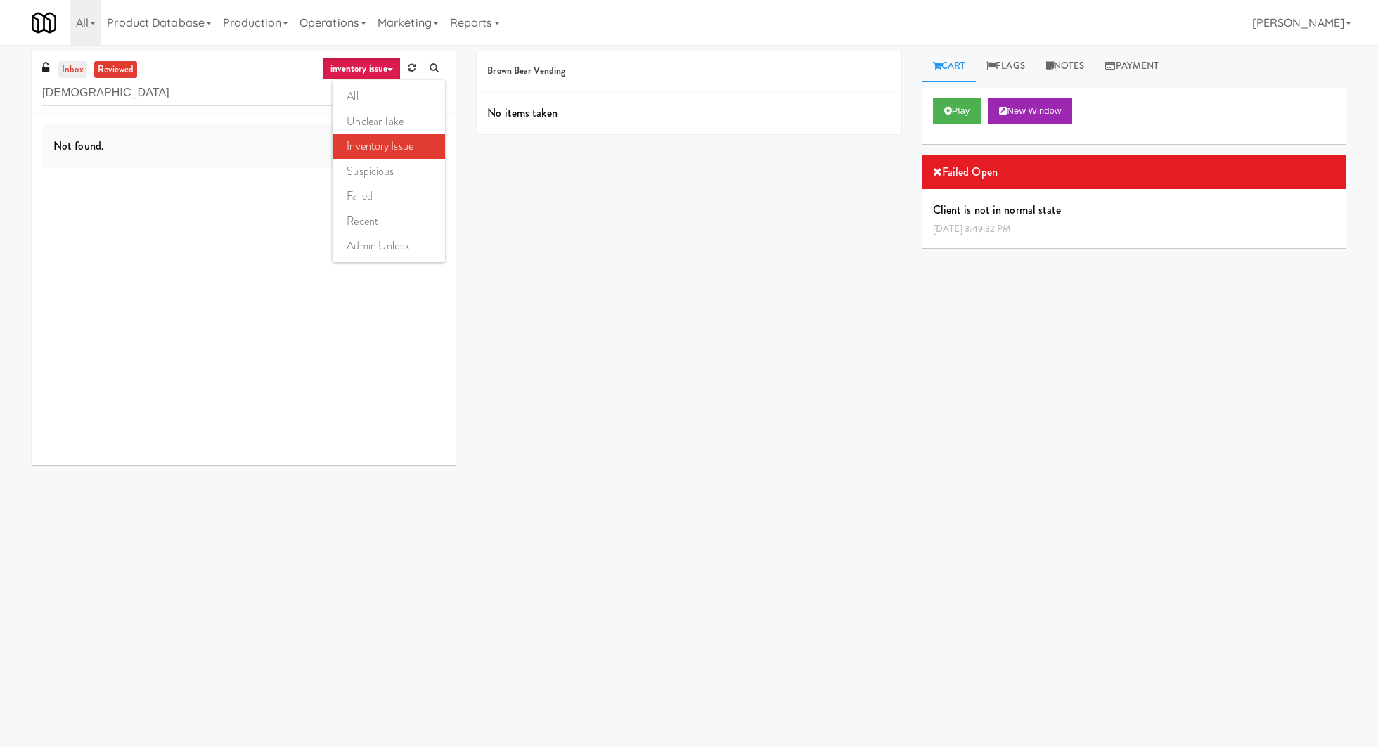
click at [81, 76] on link "inbox" at bounding box center [72, 70] width 29 height 18
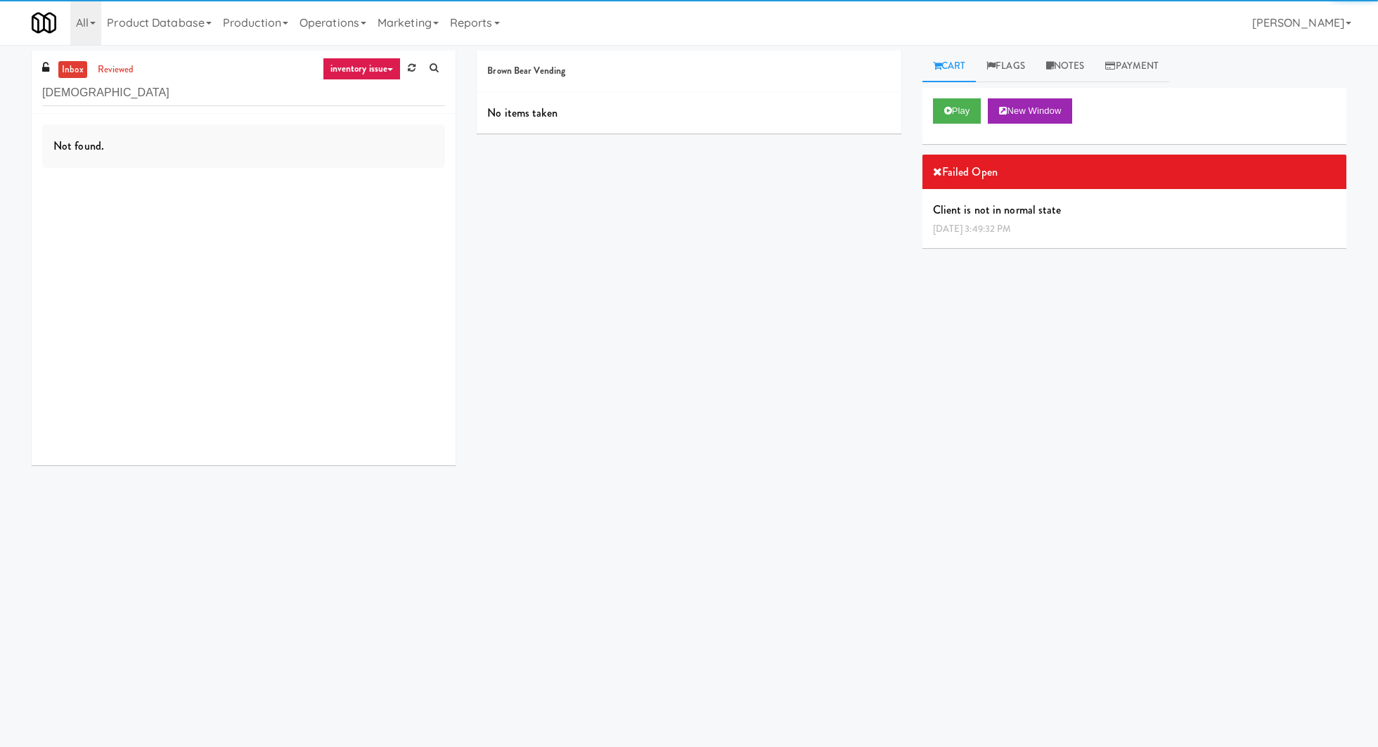
click at [380, 65] on link "inventory issue" at bounding box center [362, 69] width 79 height 22
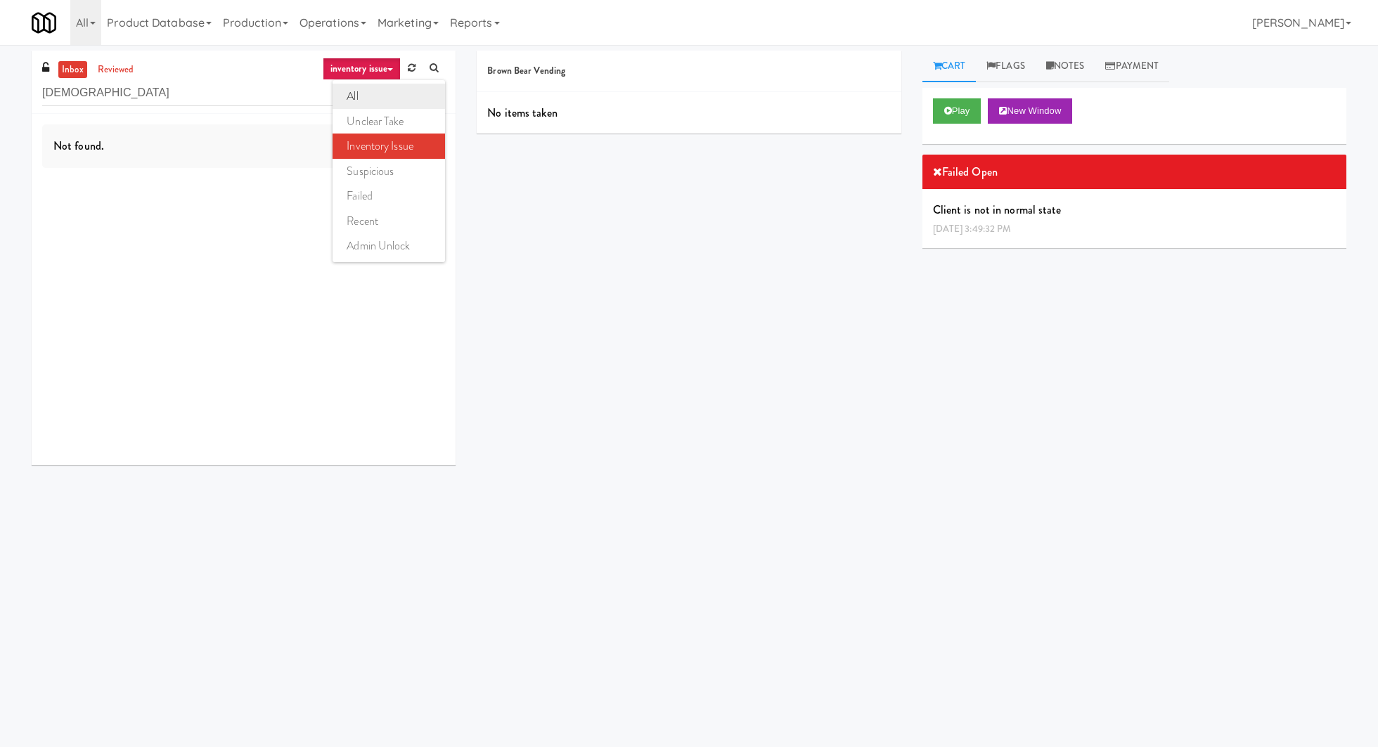
click at [378, 90] on link "all" at bounding box center [389, 96] width 112 height 25
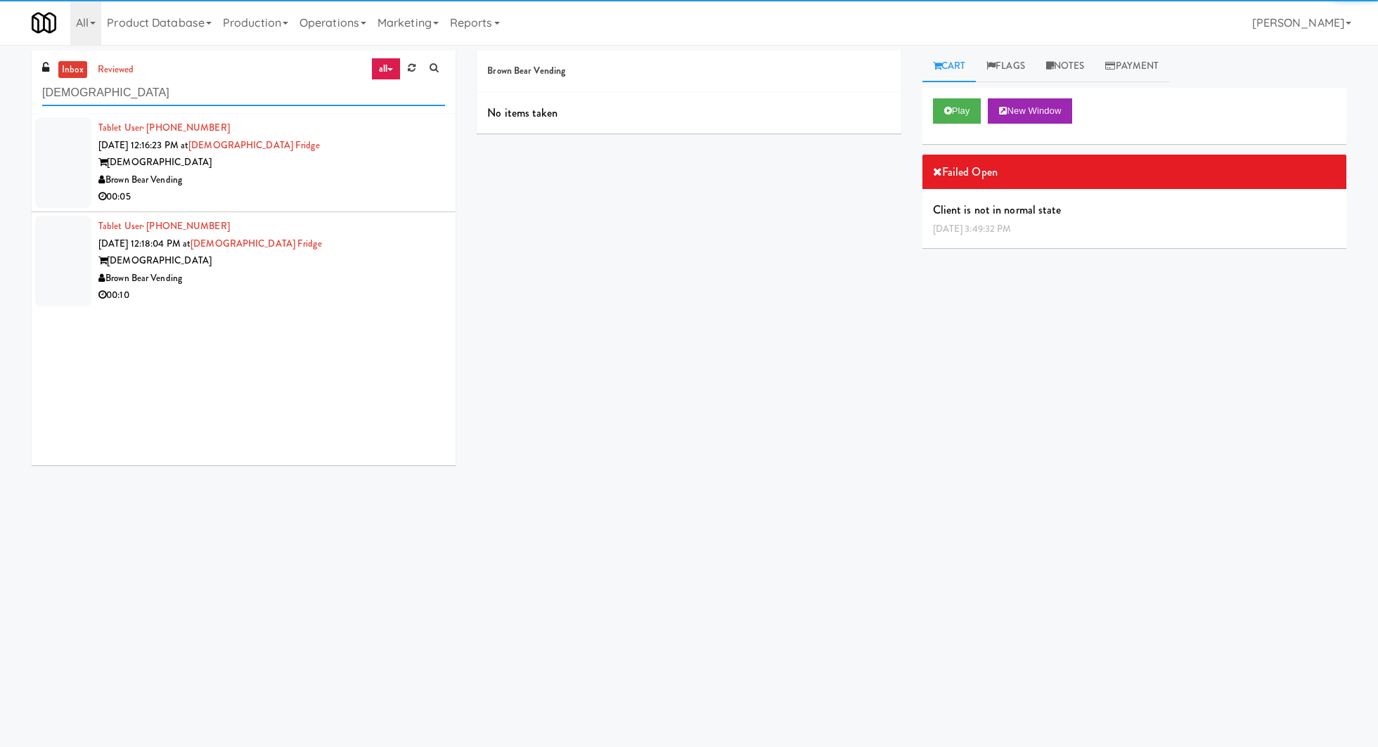
click at [193, 87] on input "[DEMOGRAPHIC_DATA]" at bounding box center [243, 93] width 403 height 26
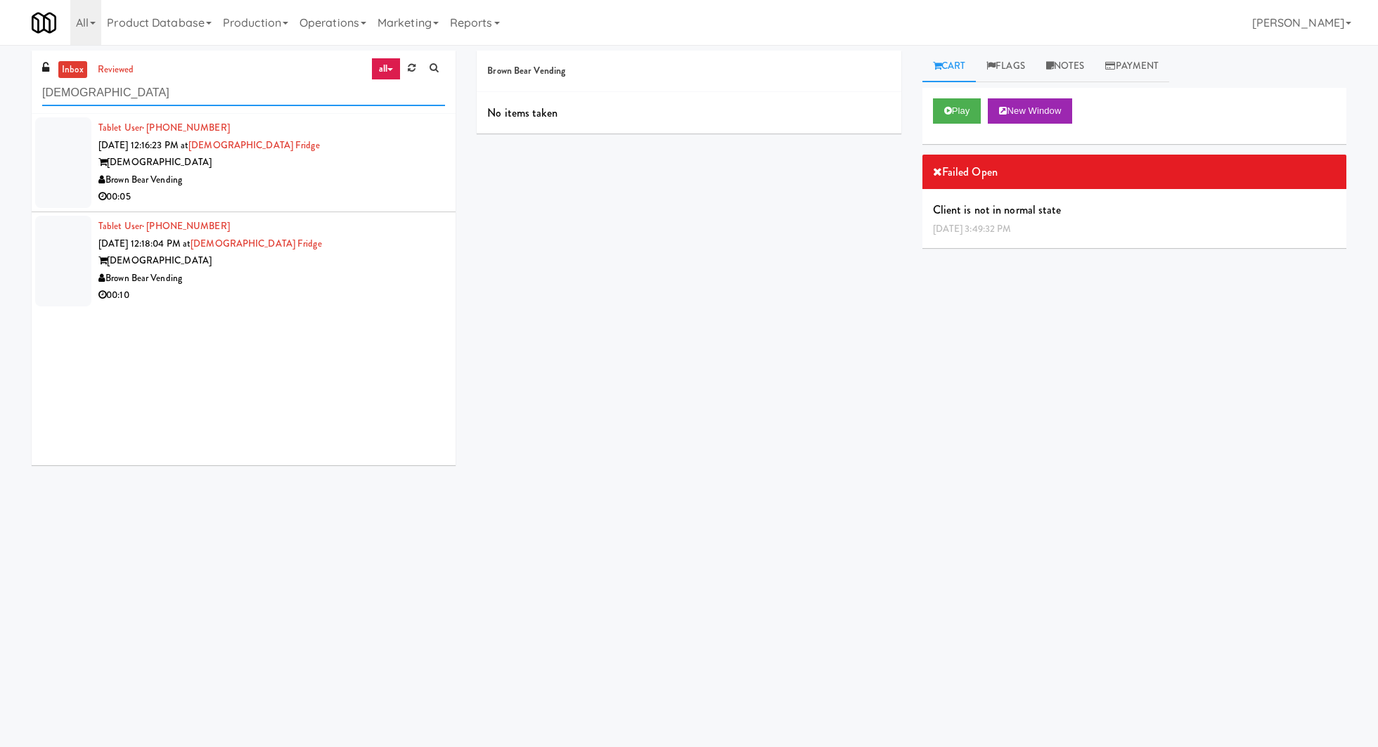
paste input "The Legacy at [GEOGRAPHIC_DATA] Ambient"
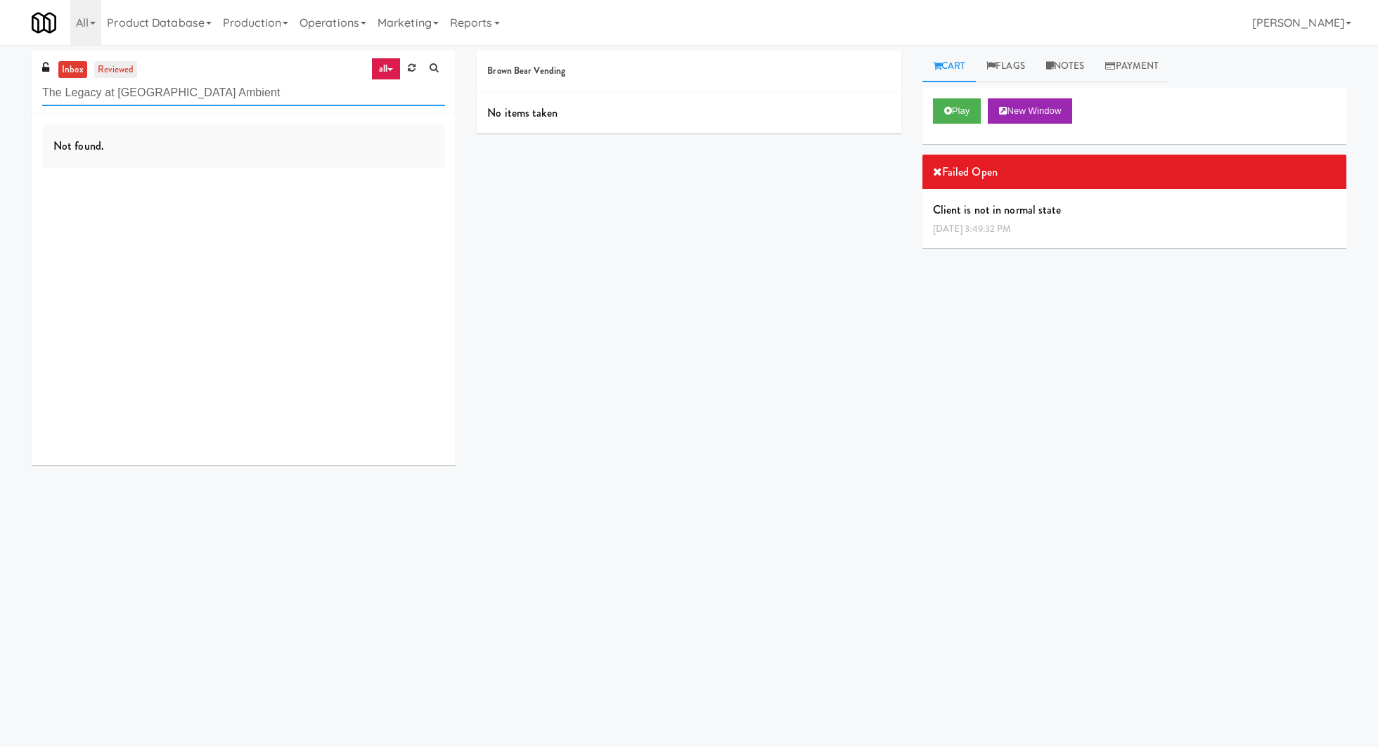
type input "The Legacy at [GEOGRAPHIC_DATA] Ambient"
click at [126, 68] on link "reviewed" at bounding box center [116, 70] width 44 height 18
